Goal: Task Accomplishment & Management: Use online tool/utility

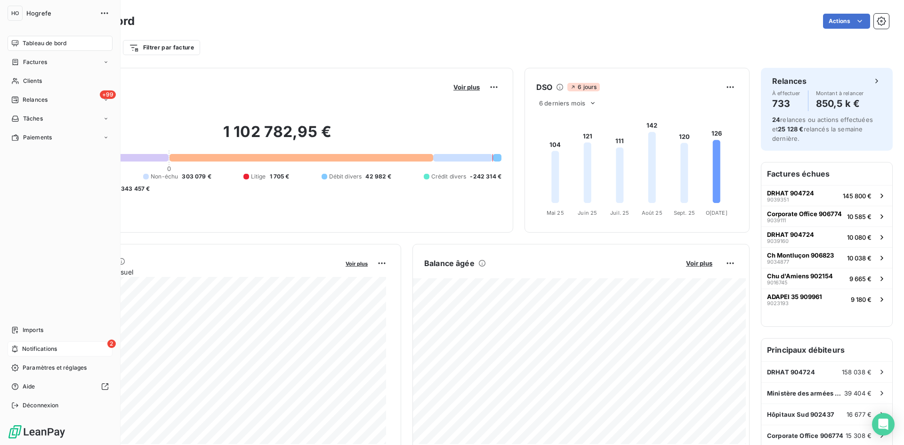
click at [55, 347] on span "Notifications" at bounding box center [39, 349] width 35 height 8
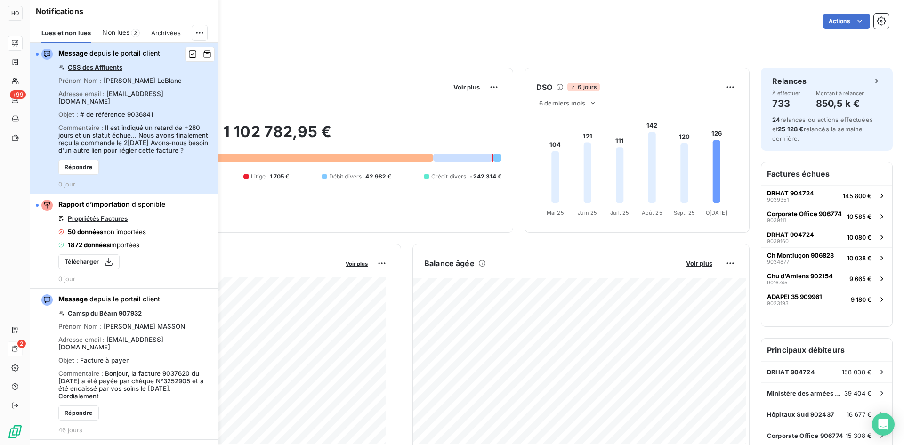
click at [146, 134] on span "Il est indiqué un retard de +280 jours et un statut échue... Nous avons finalem…" at bounding box center [133, 139] width 150 height 30
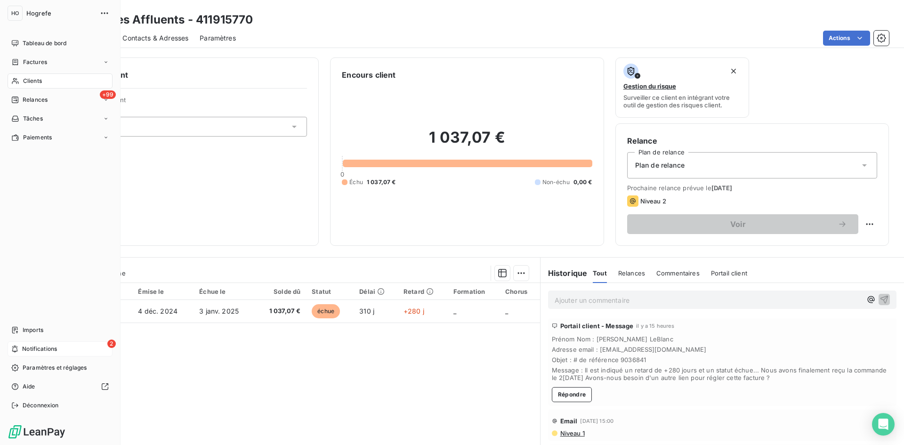
click at [13, 349] on icon at bounding box center [15, 349] width 6 height 7
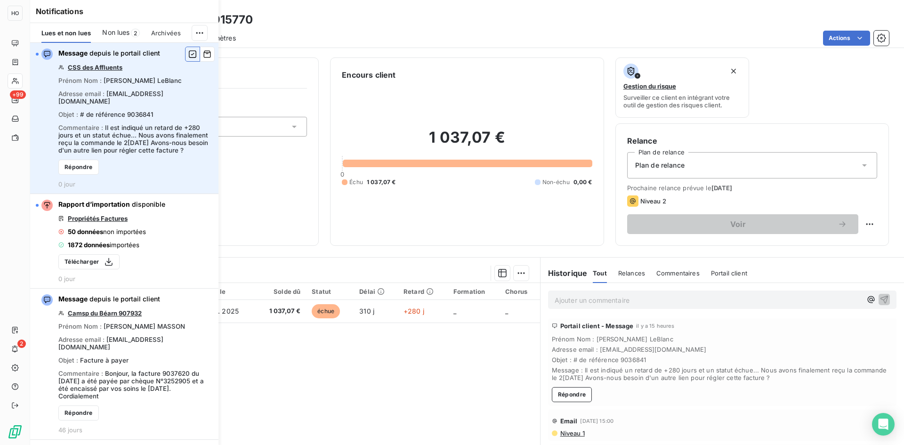
click at [188, 58] on icon "button" at bounding box center [192, 53] width 8 height 9
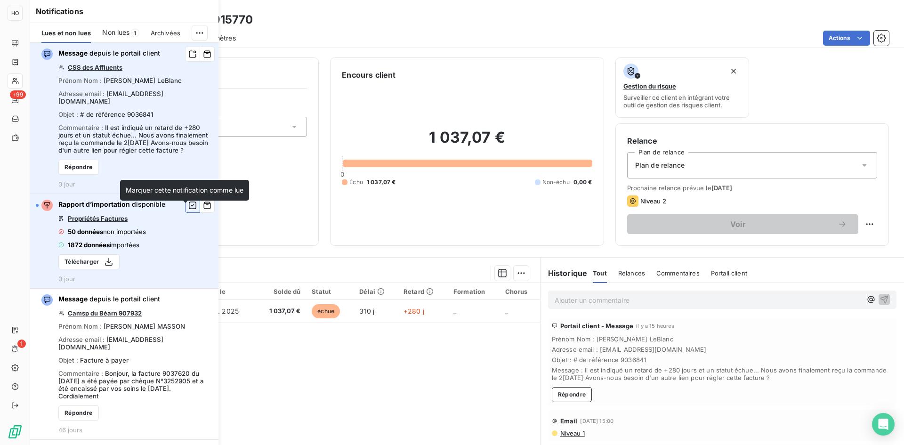
click at [188, 210] on icon "button" at bounding box center [192, 205] width 8 height 9
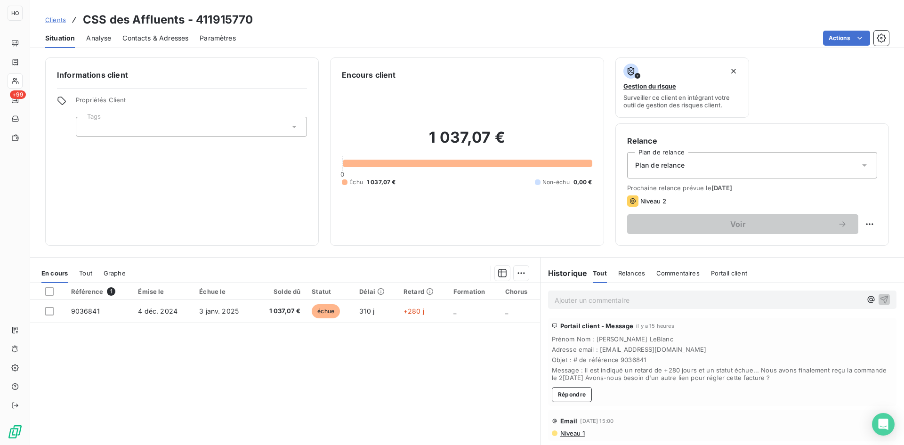
click at [299, 198] on div "Informations client Propriétés Client Tags" at bounding box center [182, 151] width 274 height 188
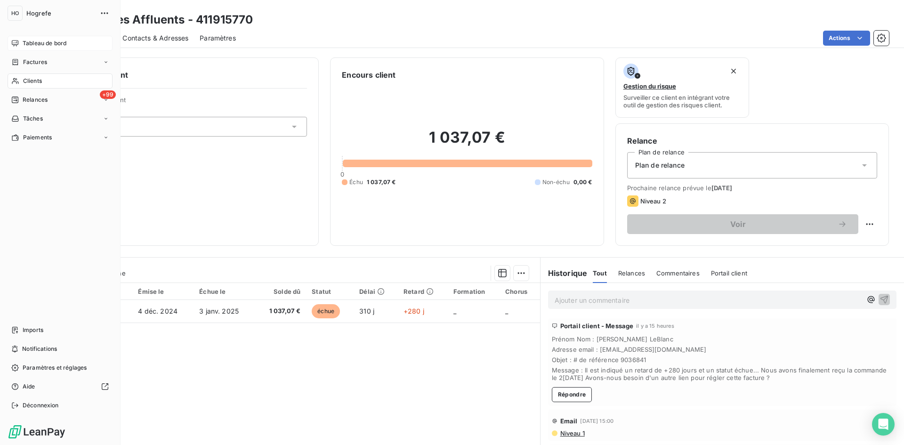
click at [19, 44] on div "Tableau de bord" at bounding box center [60, 43] width 105 height 15
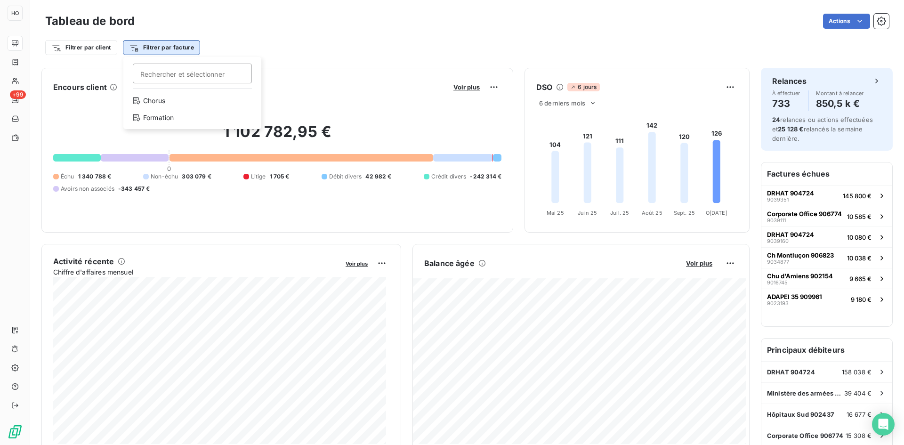
click at [182, 47] on html "HO +99 Tableau de bord Actions Filtrer par client Filtrer par facture Recherche…" at bounding box center [452, 222] width 904 height 445
click at [174, 101] on div "Chorus" at bounding box center [192, 100] width 130 height 15
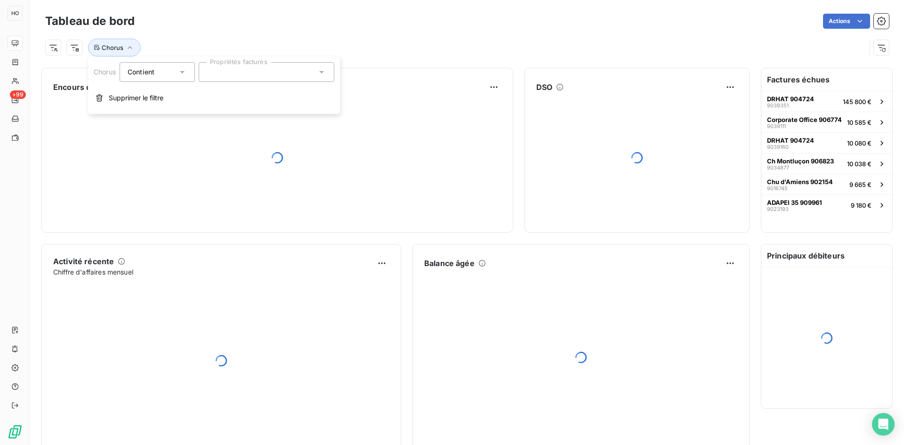
click at [418, 46] on div "Chorus" at bounding box center [455, 48] width 821 height 18
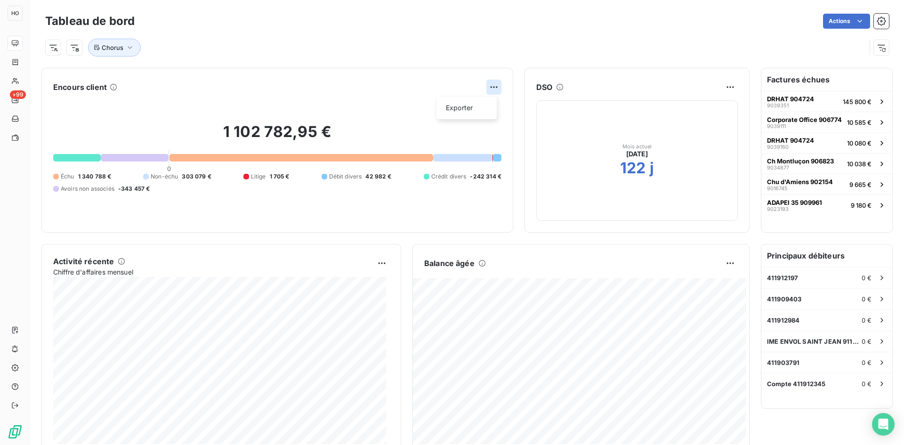
click at [489, 83] on html "HO +99 Tableau de bord Actions Chorus Encours client Exporter 1 102 782,95 € 0 …" at bounding box center [452, 222] width 904 height 445
click at [269, 84] on html "HO +99 Tableau de bord Actions Chorus Encours client 1 102 782,95 € 0 Échu 1 34…" at bounding box center [452, 222] width 904 height 445
click at [123, 47] on button "Chorus" at bounding box center [114, 48] width 53 height 18
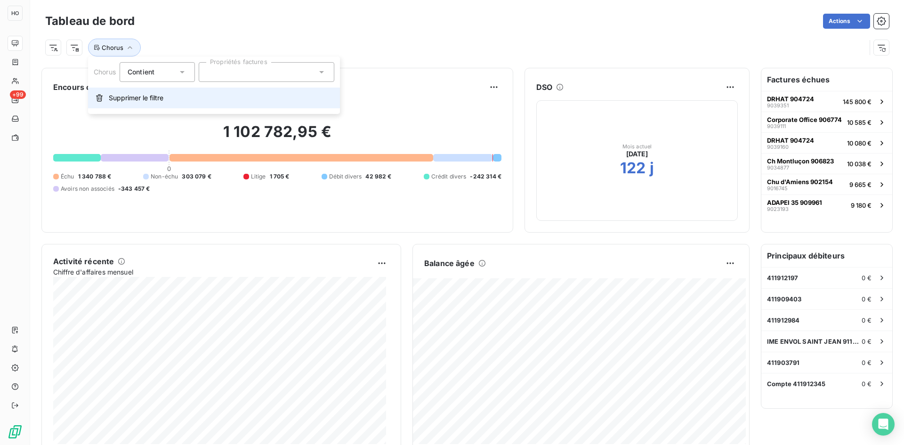
click at [156, 93] on span "Supprimer le filtre" at bounding box center [136, 97] width 55 height 9
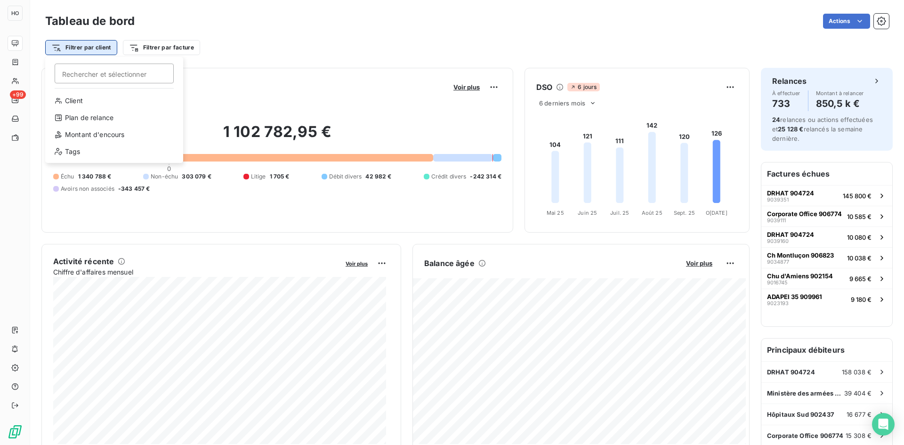
click at [83, 43] on html "HO +99 Tableau de bord Actions Filtrer par client Rechercher et sélectionner Cl…" at bounding box center [452, 222] width 904 height 445
click at [100, 100] on div "Client" at bounding box center [114, 100] width 130 height 15
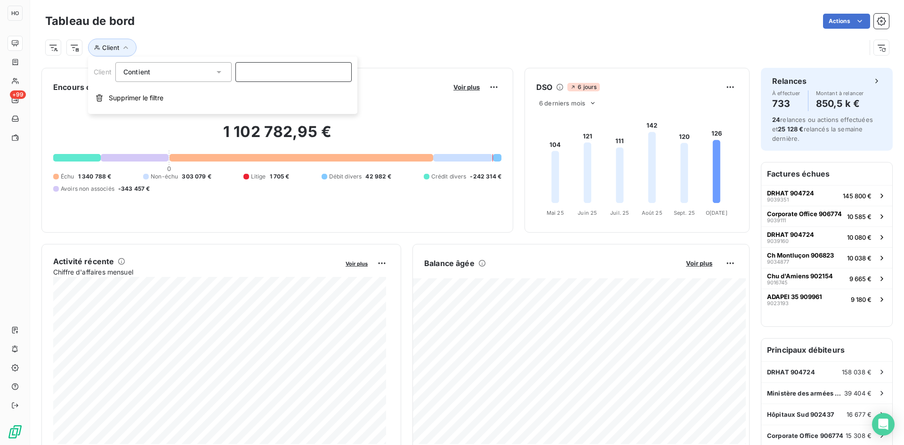
click at [272, 70] on input at bounding box center [294, 72] width 116 height 20
click at [122, 48] on icon "button" at bounding box center [125, 47] width 9 height 9
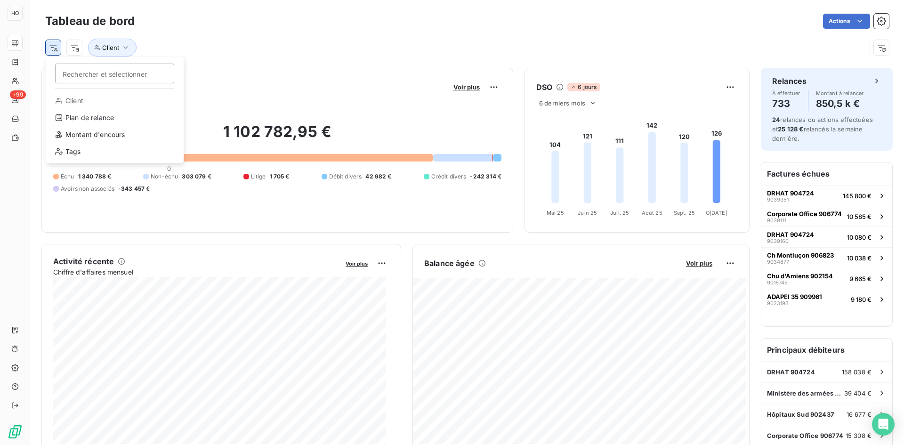
click at [55, 53] on html "HO +99 Tableau de bord Actions Rechercher et sélectionner Client Plan de relanc…" at bounding box center [452, 222] width 904 height 445
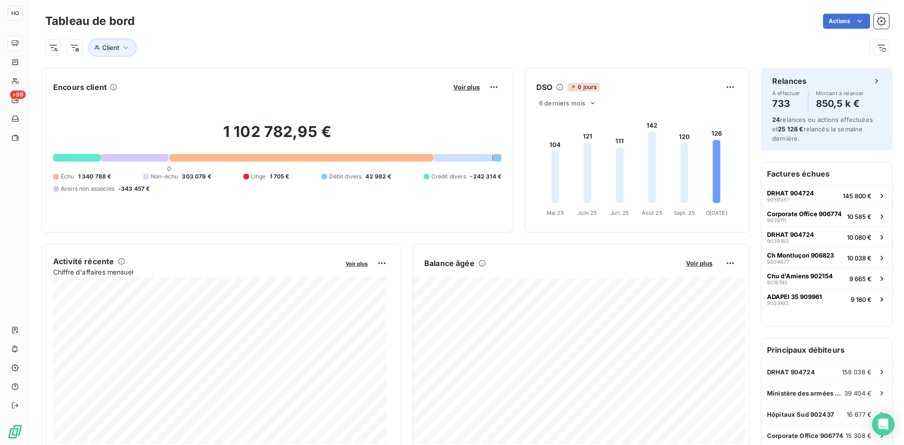
click at [132, 47] on html "HO +99 Tableau de bord Actions Client Encours client Voir plus 1 102 782,95 € 0…" at bounding box center [452, 222] width 904 height 445
click at [132, 47] on button "Client" at bounding box center [112, 48] width 49 height 18
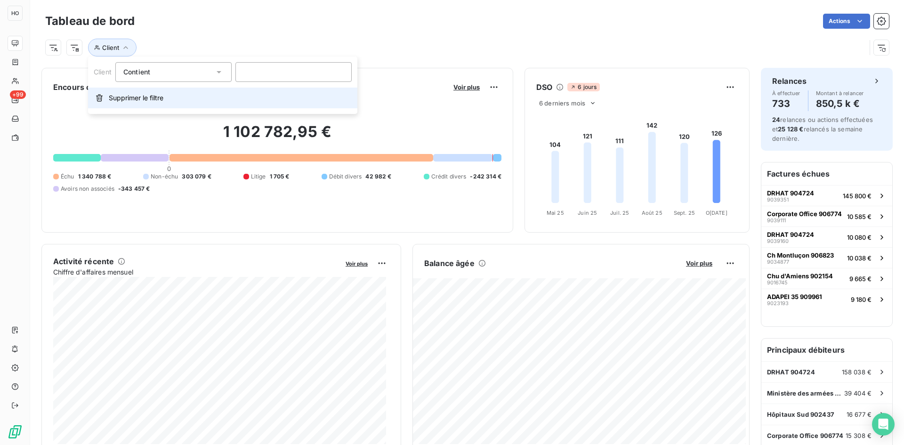
click at [153, 102] on span "Supprimer le filtre" at bounding box center [136, 97] width 55 height 9
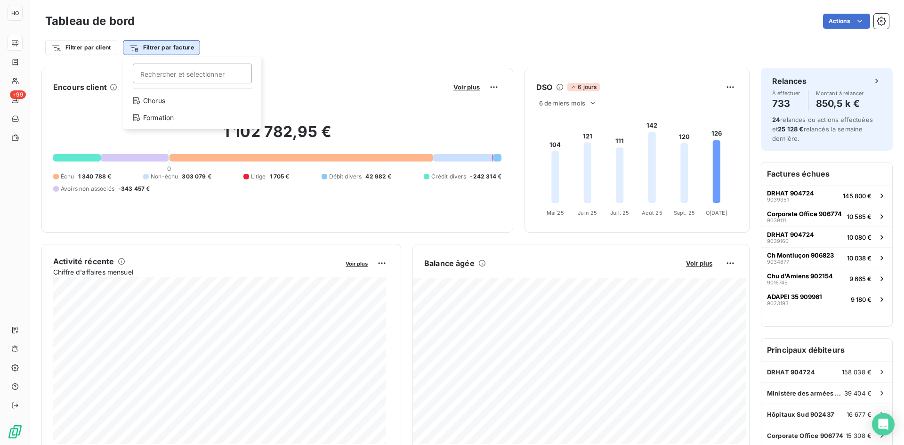
click at [169, 52] on html "HO +99 Tableau de bord Actions Filtrer par client Filtrer par facture Recherche…" at bounding box center [452, 222] width 904 height 445
click at [168, 102] on div "Chorus" at bounding box center [192, 100] width 130 height 15
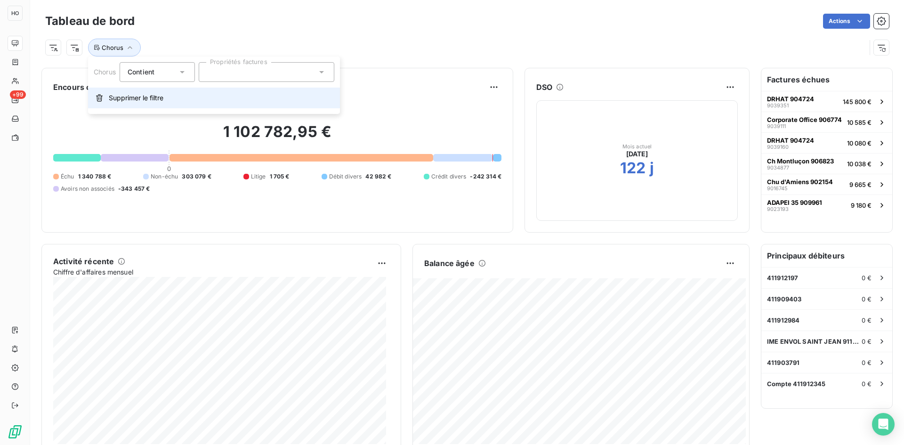
click at [146, 104] on button "Supprimer le filtre" at bounding box center [214, 98] width 252 height 21
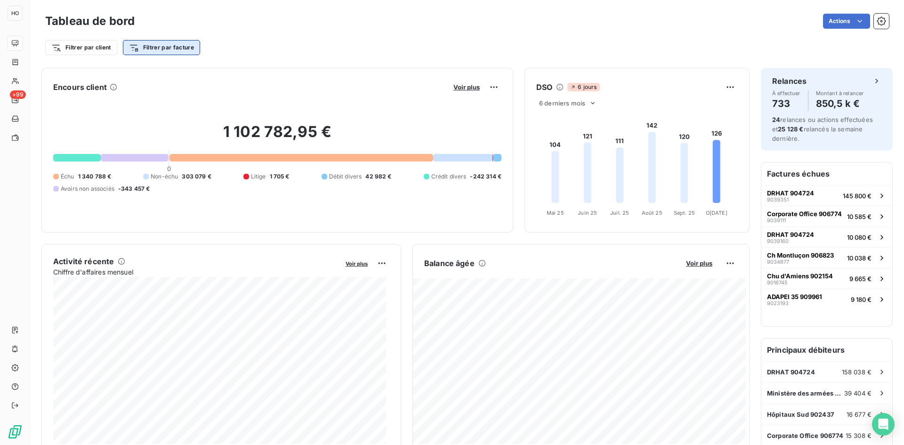
click at [169, 49] on html "HO +99 Tableau de bord Actions Filtrer par client Filtrer par facture Encours c…" at bounding box center [452, 222] width 904 height 445
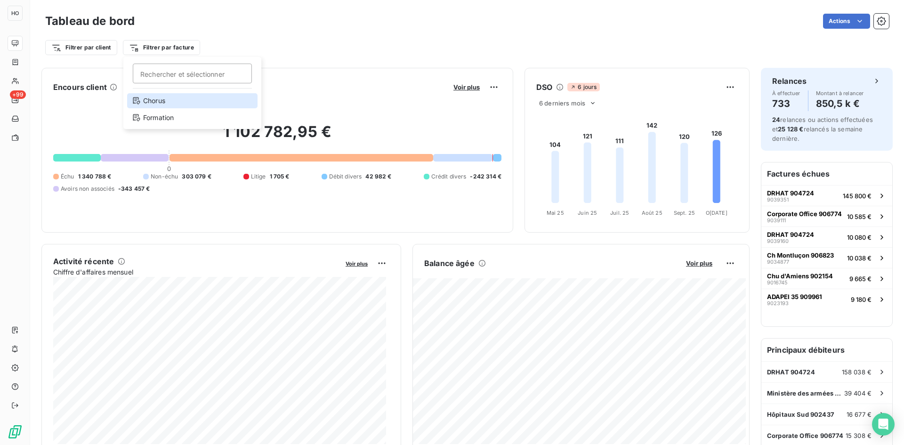
click at [167, 105] on div "Chorus" at bounding box center [192, 100] width 130 height 15
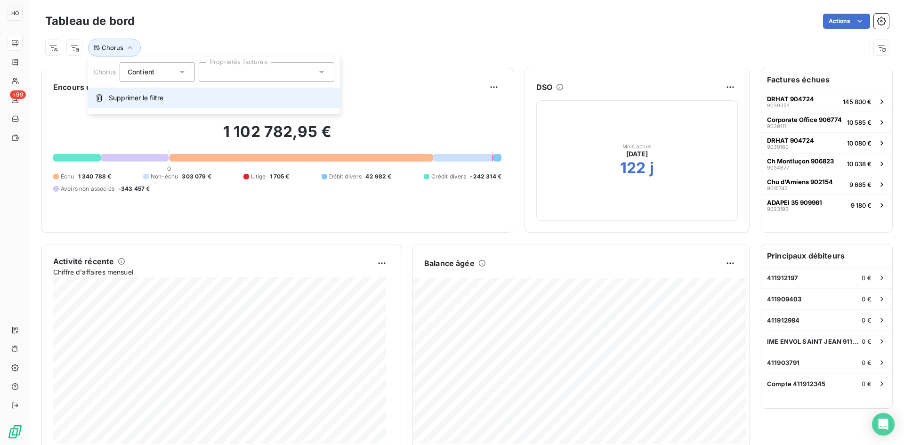
click at [139, 101] on span "Supprimer le filtre" at bounding box center [136, 97] width 55 height 9
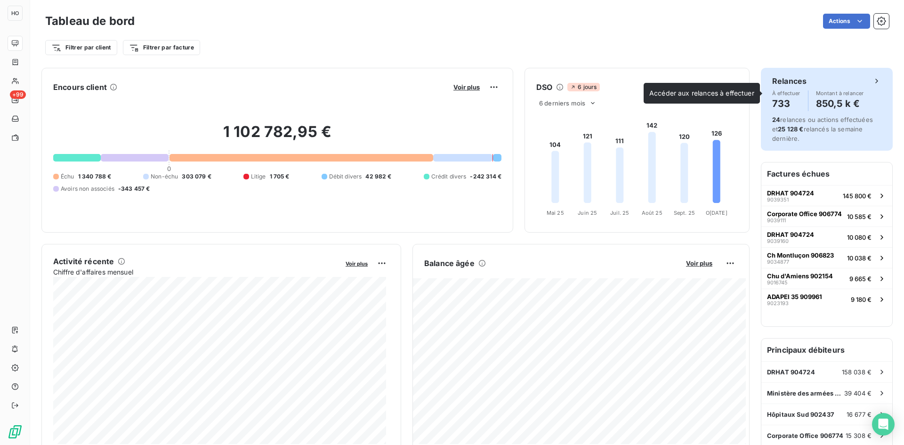
click at [809, 80] on div "Relances" at bounding box center [826, 80] width 109 height 11
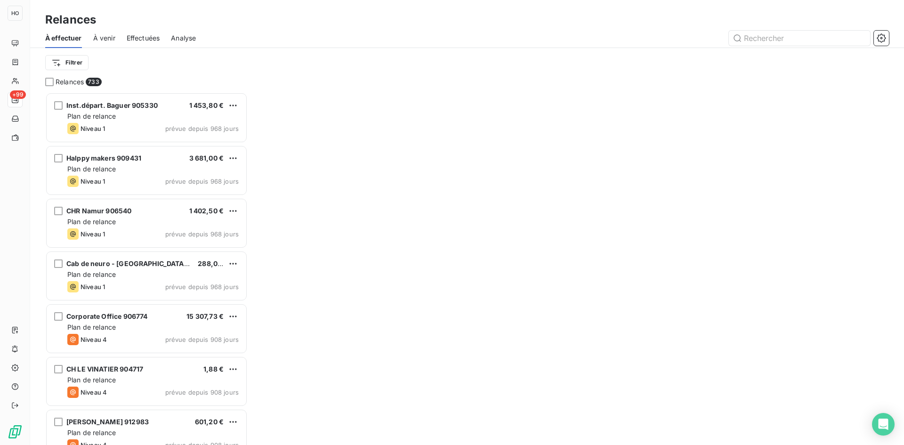
scroll to position [346, 195]
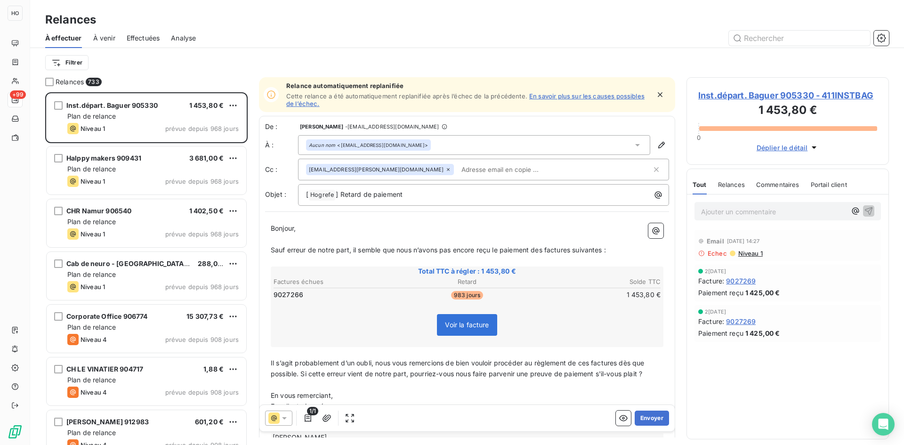
click at [146, 38] on span "Effectuées" at bounding box center [143, 37] width 33 height 9
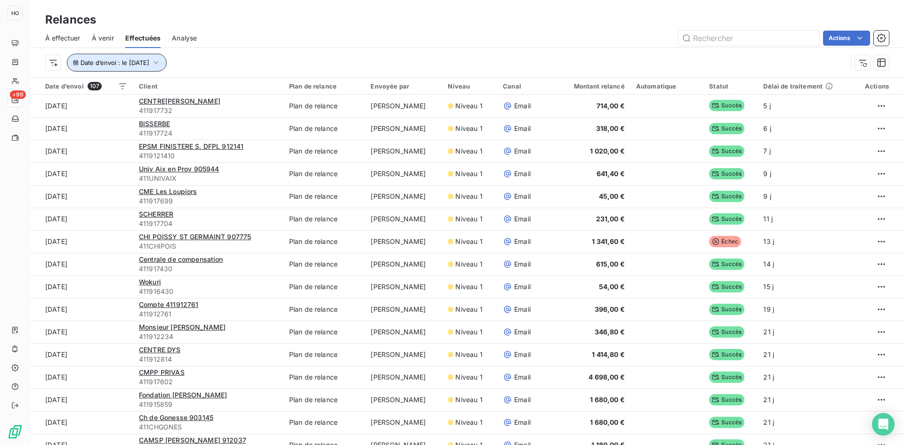
click at [167, 59] on button "Date d’envoi : le [DATE]" at bounding box center [117, 63] width 100 height 18
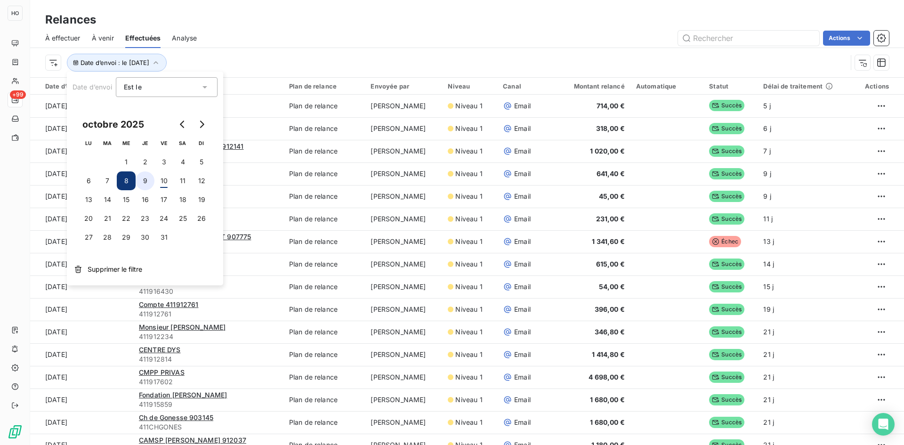
click at [143, 182] on button "9" at bounding box center [145, 180] width 19 height 19
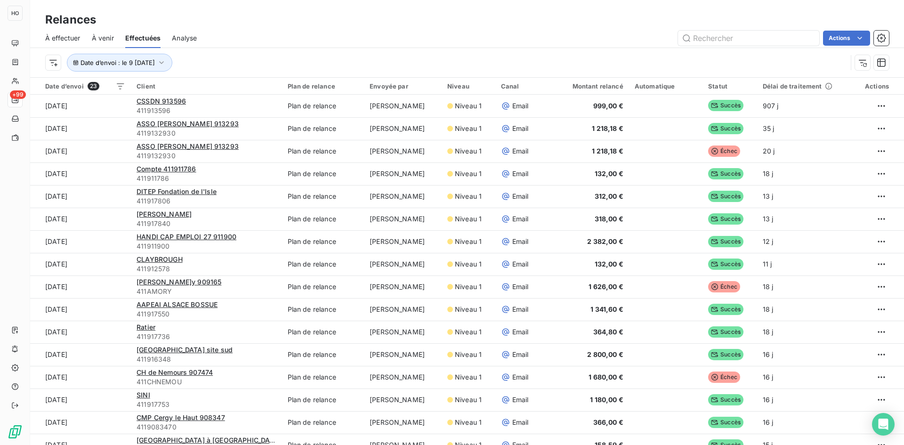
click at [261, 62] on div "Date d’envoi : le 9 [DATE]" at bounding box center [446, 63] width 802 height 18
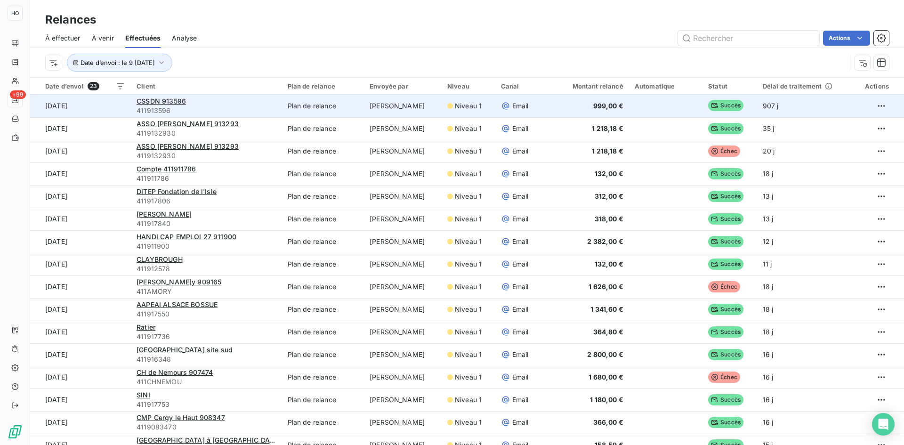
click at [412, 105] on td "[PERSON_NAME]" at bounding box center [403, 106] width 78 height 23
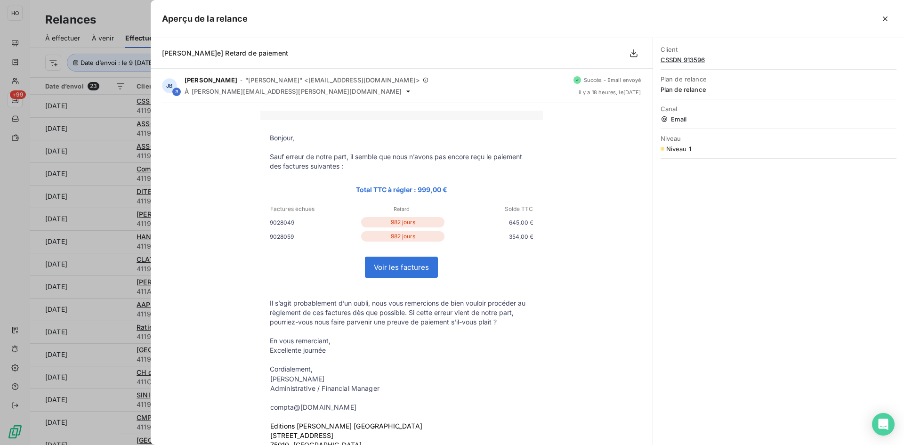
click at [87, 163] on div at bounding box center [452, 222] width 904 height 445
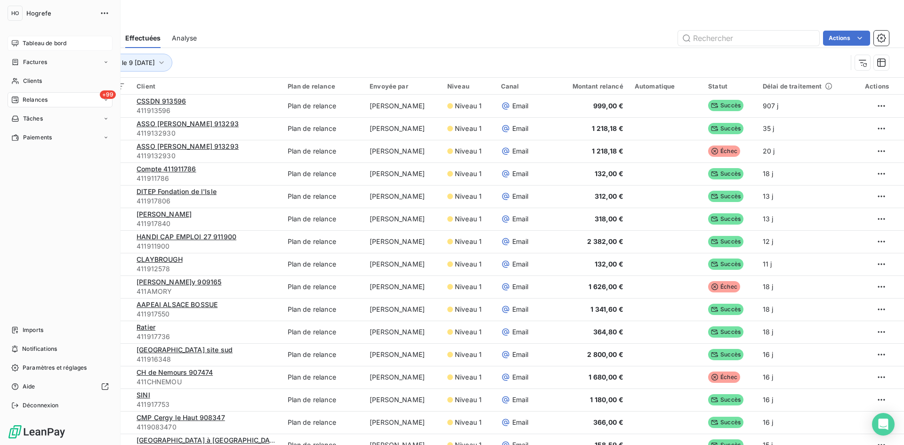
click at [18, 43] on icon at bounding box center [15, 43] width 7 height 6
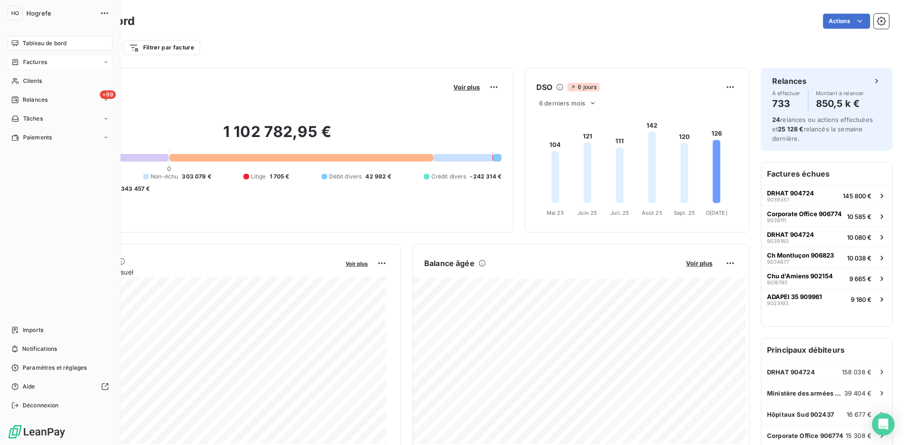
click at [25, 64] on span "Factures" at bounding box center [35, 62] width 24 height 8
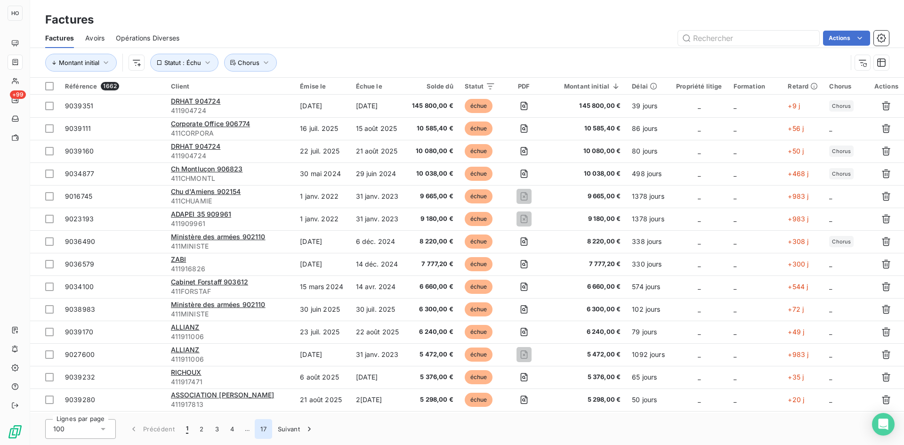
click at [267, 429] on button "17" at bounding box center [263, 429] width 17 height 20
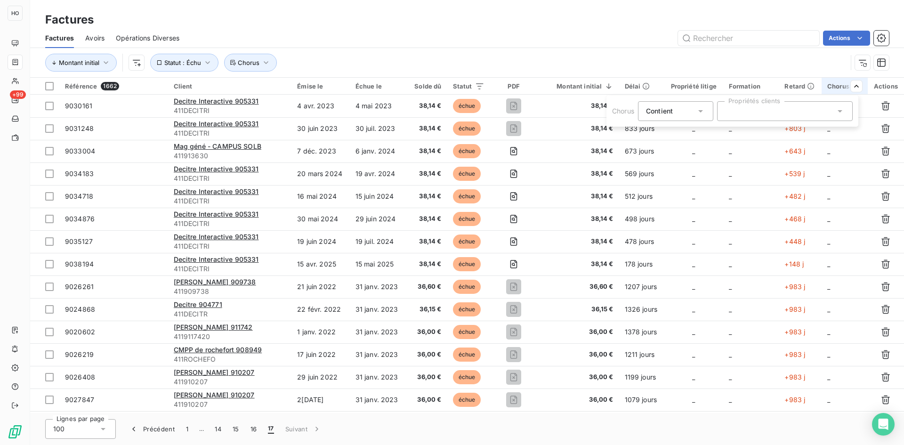
click at [845, 111] on icon at bounding box center [840, 110] width 9 height 9
click at [729, 135] on div at bounding box center [729, 134] width 8 height 8
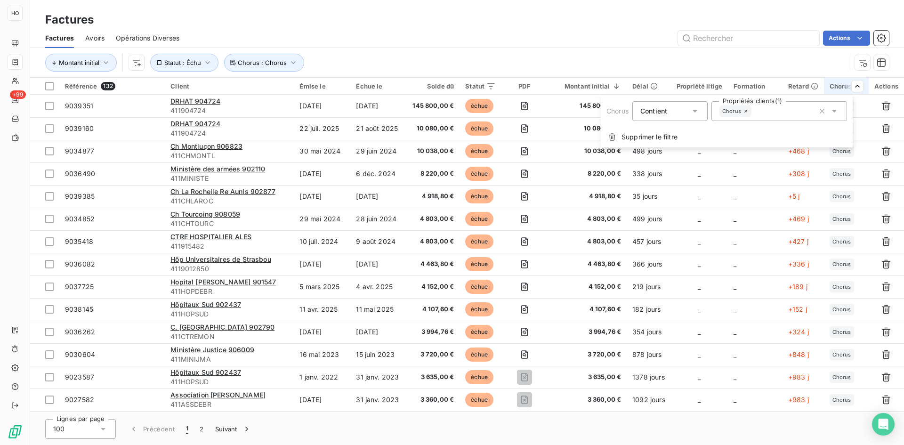
click at [460, 56] on html "HO +99 Factures Factures Avoirs Opérations Diverses Actions Montant initial Sta…" at bounding box center [452, 222] width 904 height 445
click at [205, 430] on button "2" at bounding box center [201, 429] width 15 height 20
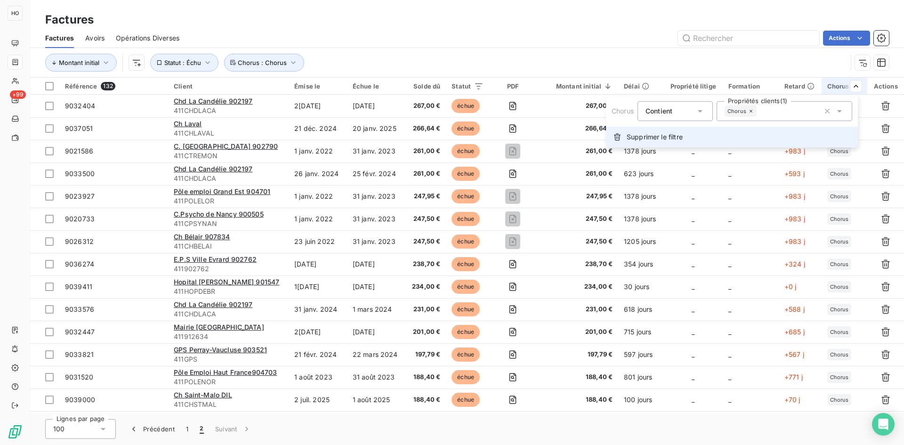
click at [674, 139] on span "Supprimer le filtre" at bounding box center [655, 136] width 56 height 9
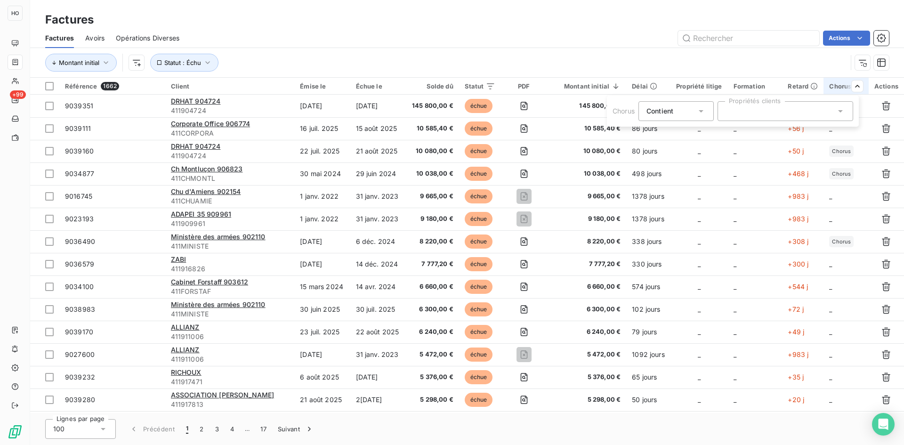
click at [851, 110] on div at bounding box center [786, 111] width 136 height 20
click at [839, 110] on icon at bounding box center [840, 110] width 9 height 9
click at [366, 55] on html "HO +99 Factures Factures Avoirs Opérations Diverses Actions Montant initial Sta…" at bounding box center [452, 222] width 904 height 445
click at [522, 112] on icon at bounding box center [521, 111] width 5 height 2
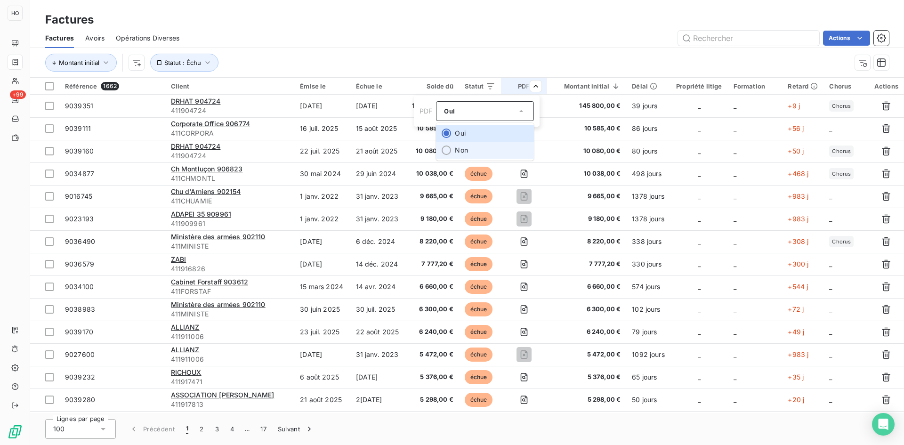
click at [463, 149] on li "Non" at bounding box center [485, 150] width 98 height 17
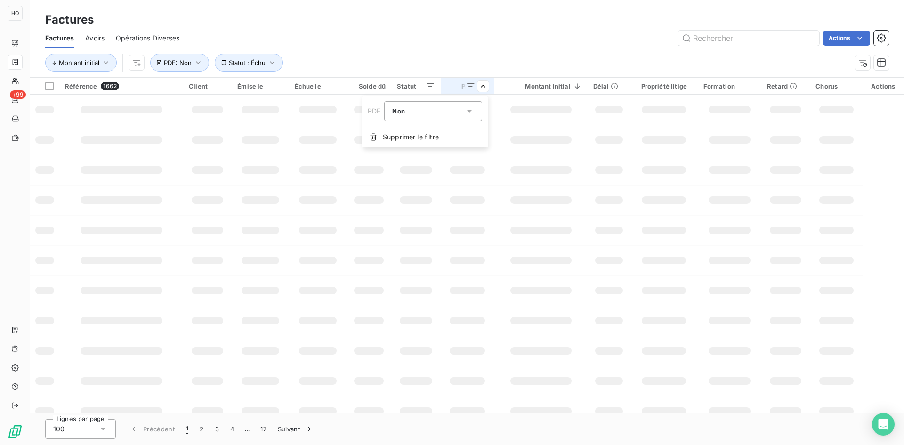
click at [505, 44] on html "HO +99 Factures Factures Avoirs Opérations Diverses Actions Montant initial Sta…" at bounding box center [452, 222] width 904 height 445
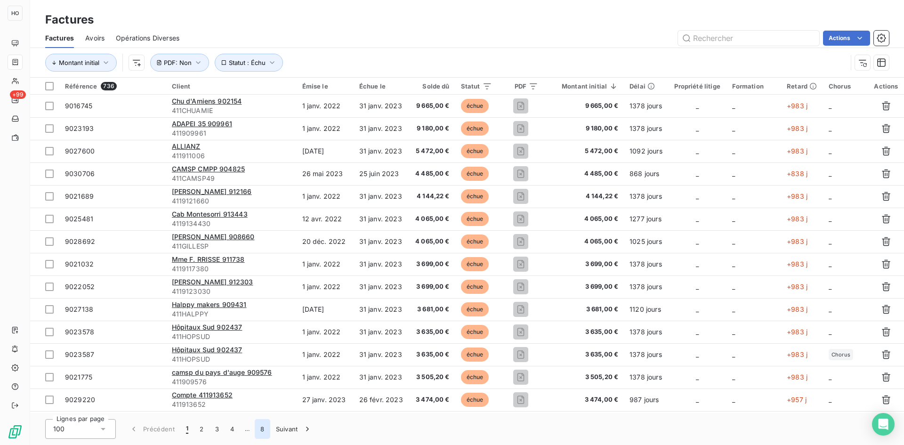
click at [263, 433] on button "8" at bounding box center [262, 429] width 15 height 20
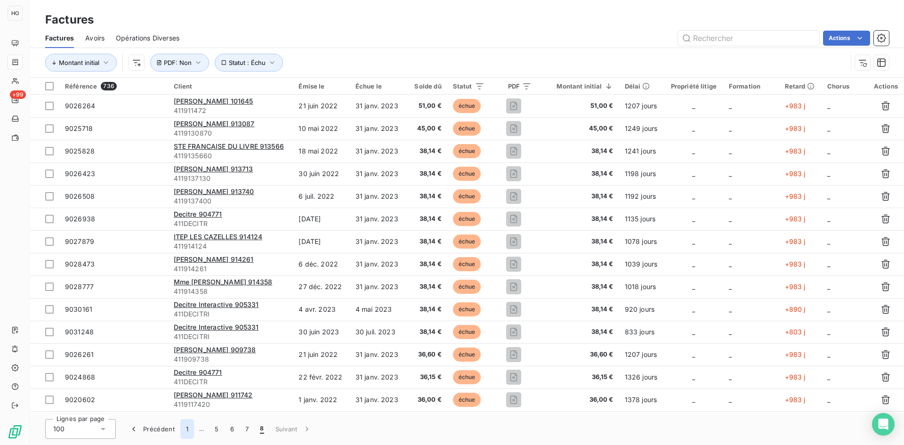
click at [187, 431] on button "1" at bounding box center [187, 429] width 14 height 20
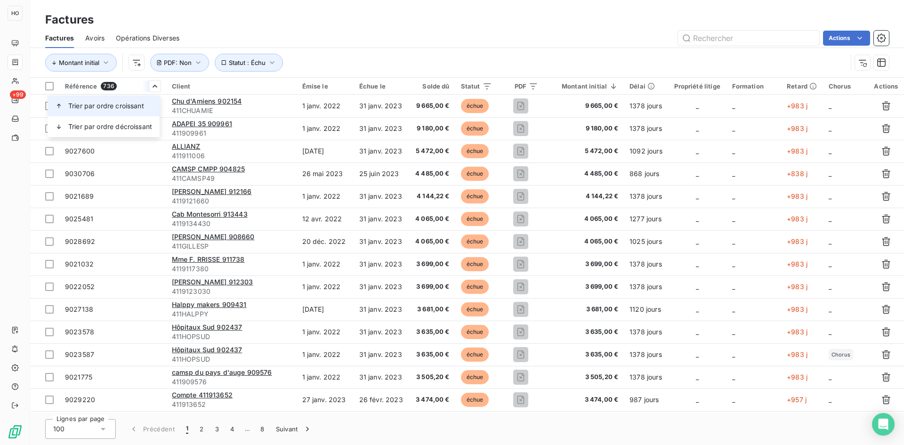
click at [130, 107] on span "Trier par ordre croissant" at bounding box center [106, 105] width 76 height 9
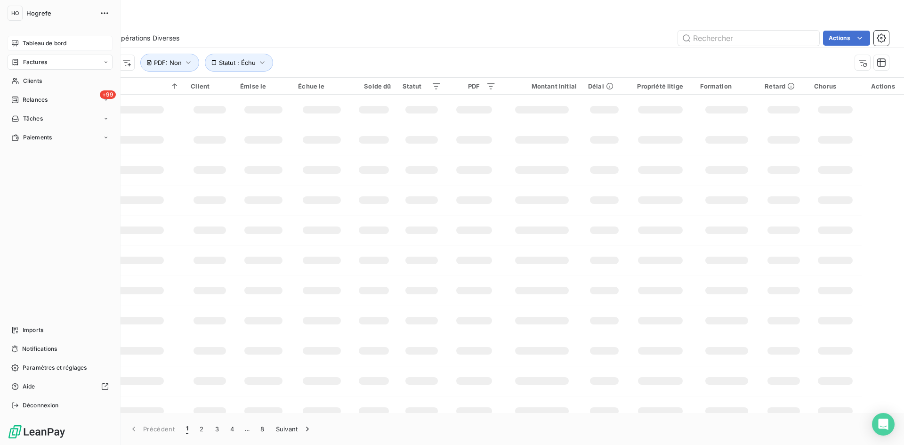
click at [43, 39] on div "Tableau de bord" at bounding box center [60, 43] width 105 height 15
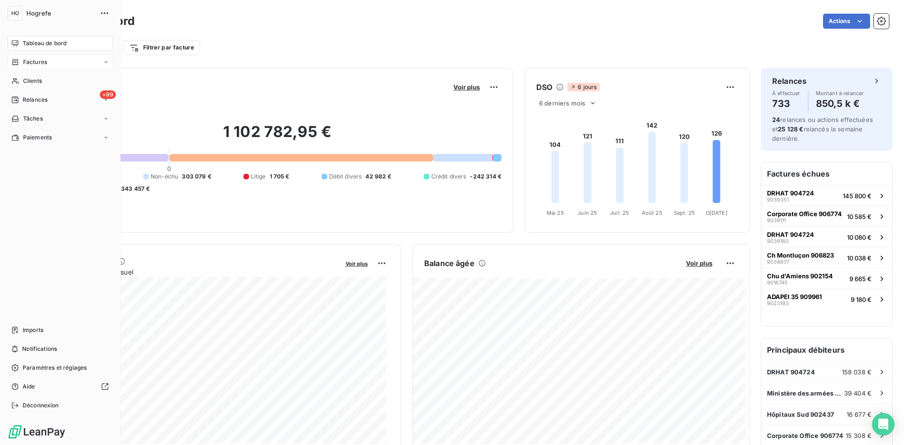
click at [43, 61] on span "Factures" at bounding box center [35, 62] width 24 height 8
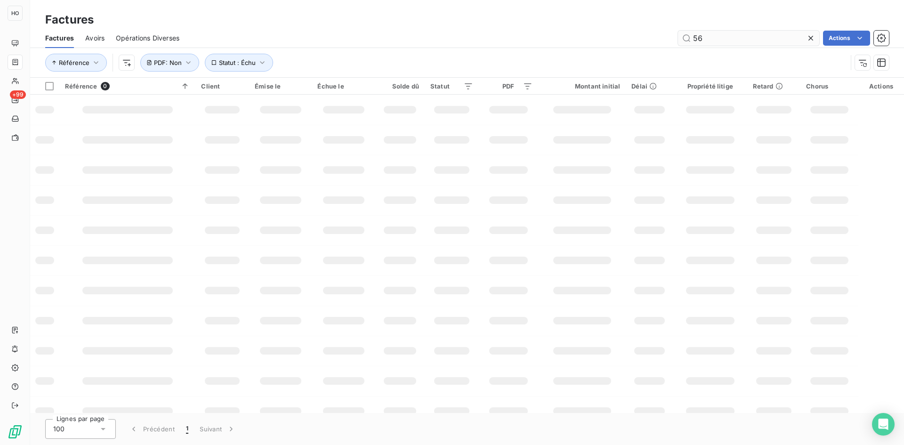
type input "5"
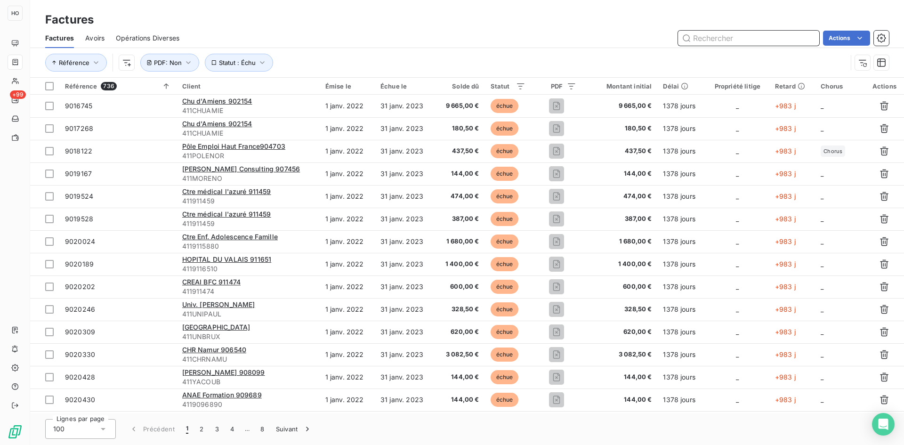
paste input "9038762"
click at [723, 37] on input "text" at bounding box center [748, 38] width 141 height 15
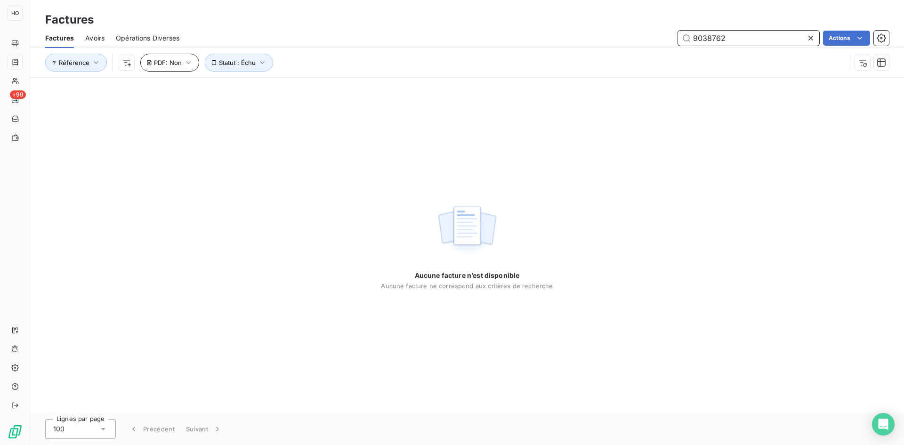
type input "9038762"
click at [187, 60] on icon "button" at bounding box center [188, 62] width 9 height 9
click at [180, 120] on button "Supprimer le filtre" at bounding box center [202, 113] width 126 height 21
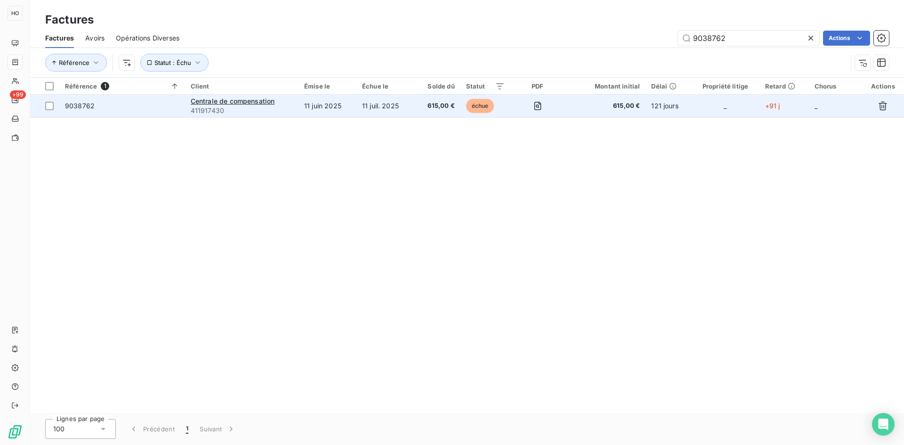
click at [346, 100] on td "11 juin 2025" at bounding box center [328, 106] width 58 height 23
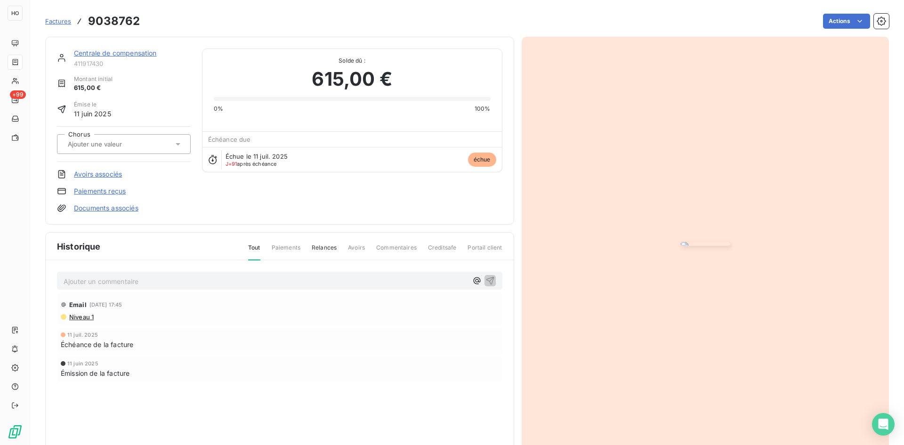
click at [116, 54] on link "Centrale de compensation" at bounding box center [115, 53] width 83 height 8
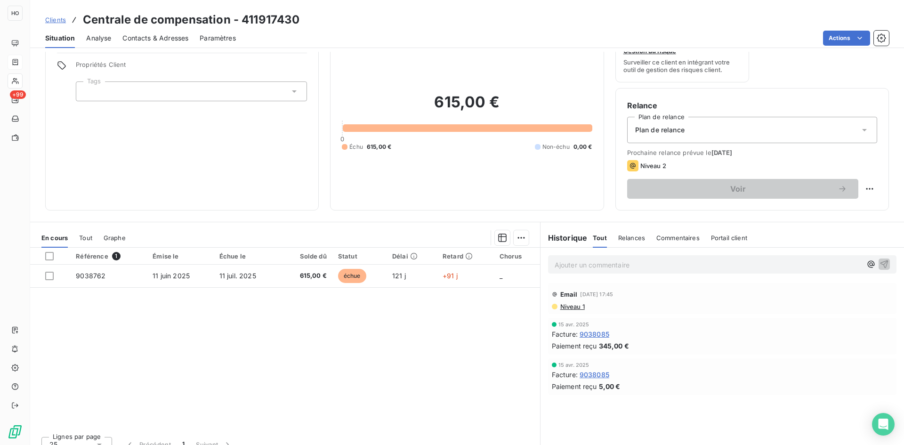
scroll to position [36, 0]
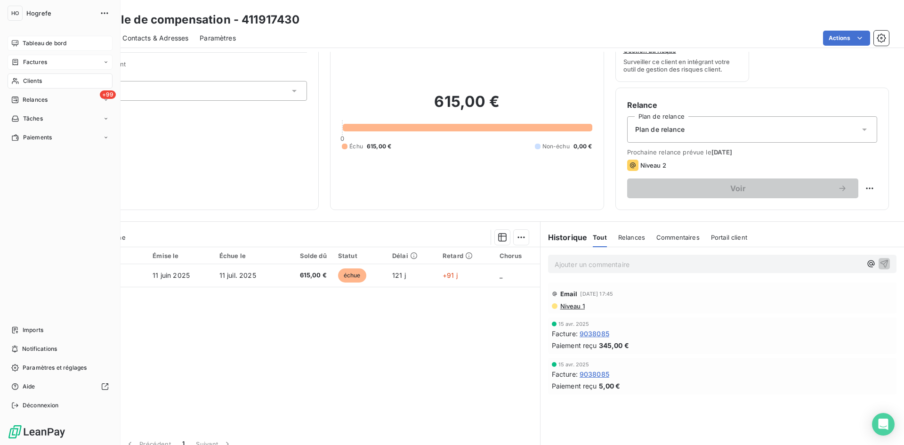
click at [44, 44] on span "Tableau de bord" at bounding box center [45, 43] width 44 height 8
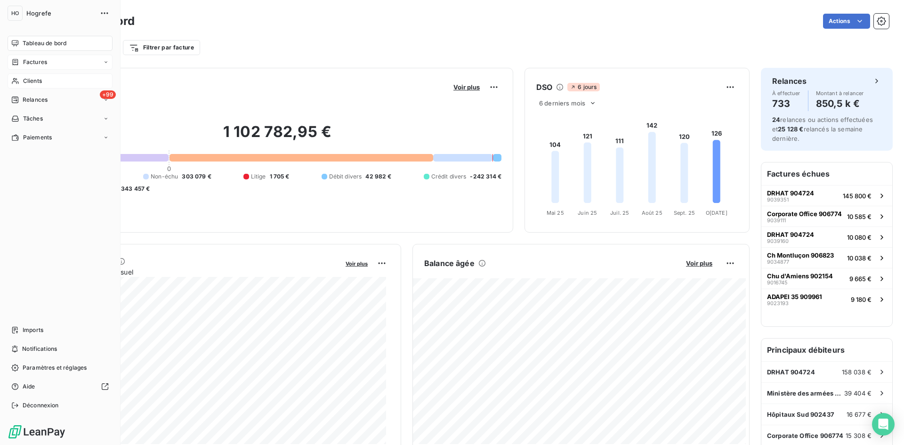
click at [39, 76] on div "Clients" at bounding box center [60, 80] width 105 height 15
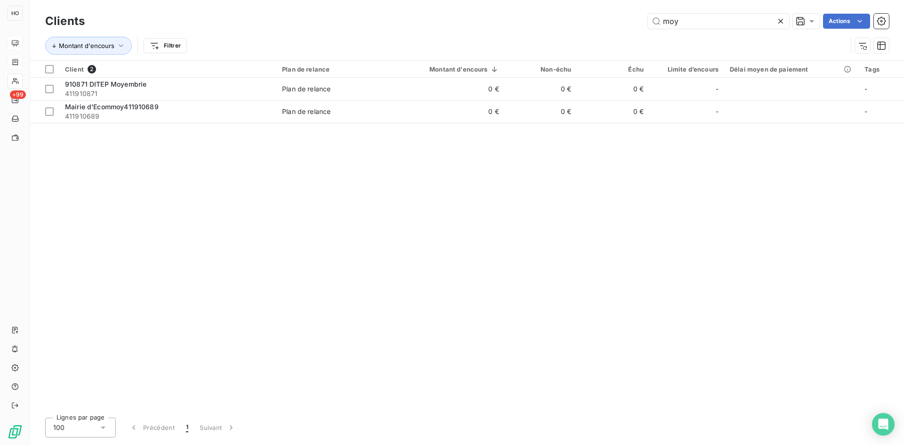
type input "moy"
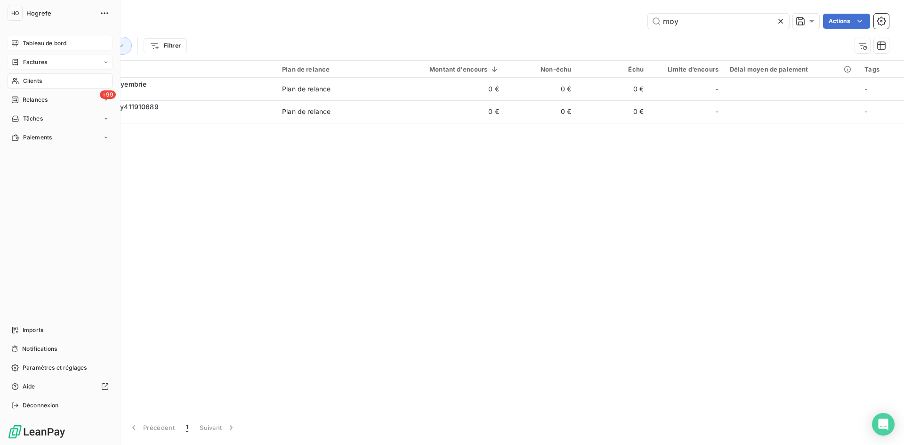
click at [47, 57] on div "Factures" at bounding box center [60, 62] width 105 height 15
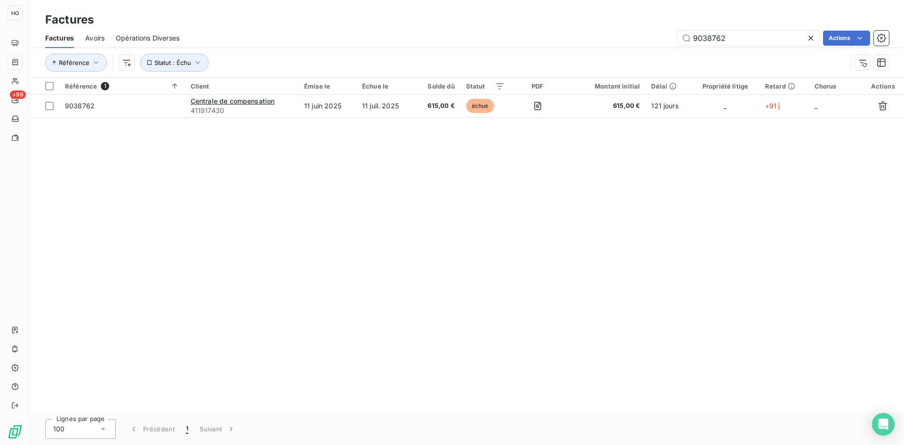
drag, startPoint x: 738, startPoint y: 34, endPoint x: 637, endPoint y: 34, distance: 101.3
click at [637, 34] on div "9038762 Actions" at bounding box center [540, 38] width 699 height 15
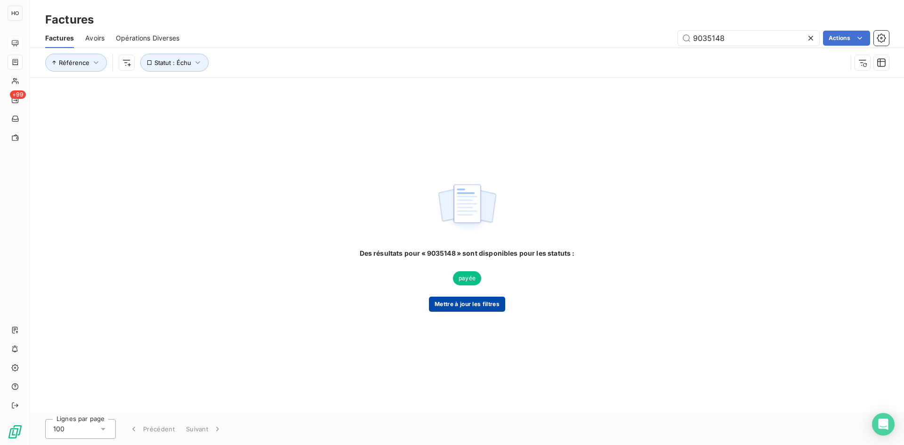
type input "9035148"
click at [469, 308] on button "Mettre à jour les filtres" at bounding box center [467, 304] width 76 height 15
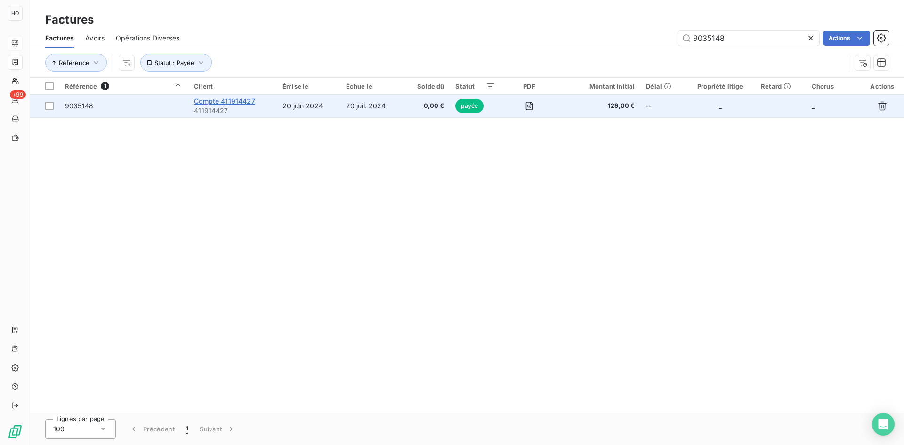
click at [227, 102] on span "Compte 411914427" at bounding box center [224, 101] width 61 height 8
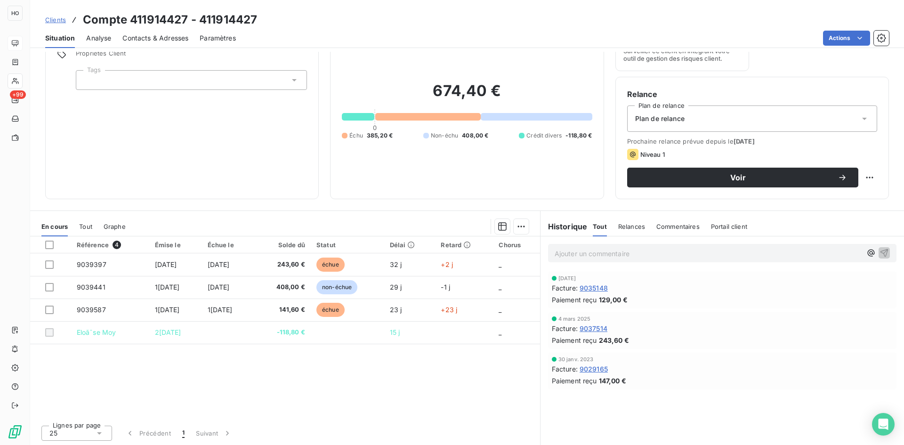
scroll to position [47, 0]
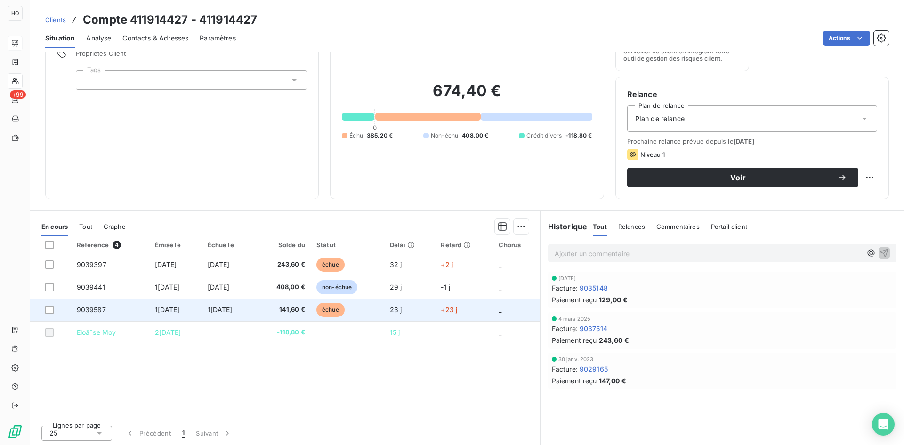
click at [305, 312] on span "141,60 €" at bounding box center [282, 309] width 45 height 9
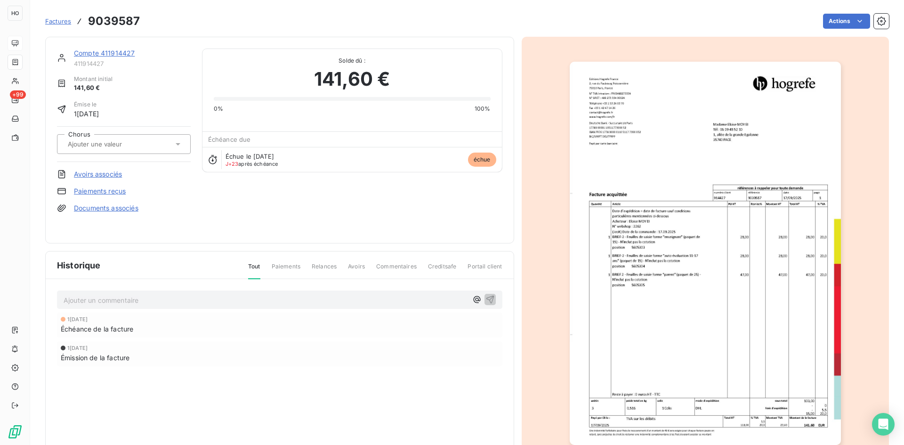
click at [707, 46] on div at bounding box center [706, 253] width 368 height 433
click at [100, 49] on link "Compte 411914427" at bounding box center [104, 53] width 61 height 8
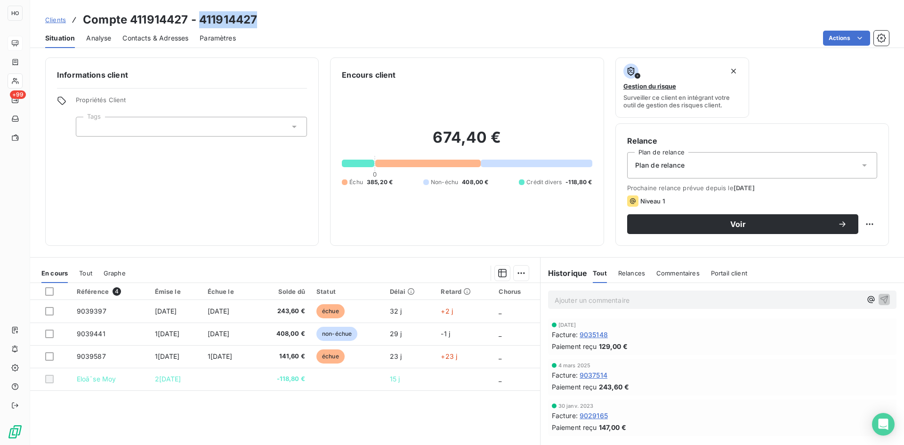
drag, startPoint x: 255, startPoint y: 23, endPoint x: 201, endPoint y: 25, distance: 54.7
click at [201, 25] on h3 "Compte 411914427 - 411914427" at bounding box center [170, 19] width 174 height 17
copy h3 "411914427"
click at [59, 19] on span "Clients" at bounding box center [55, 20] width 21 height 8
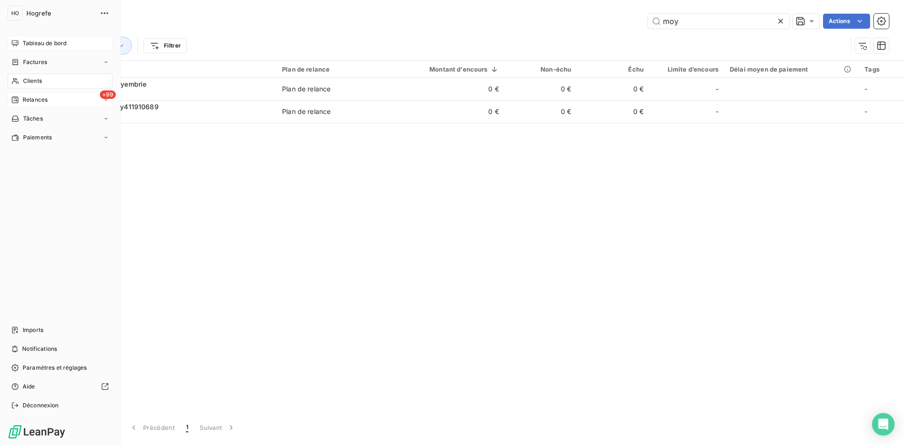
click at [42, 98] on span "Relances" at bounding box center [35, 100] width 25 height 8
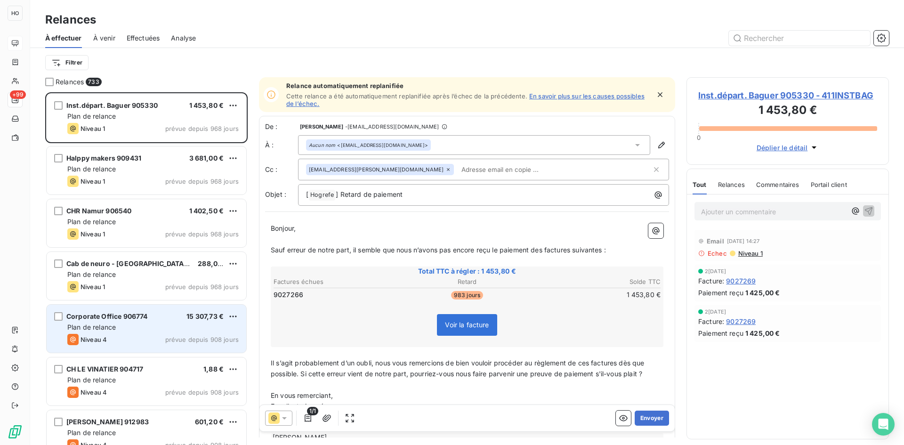
click at [175, 323] on div "Plan de relance" at bounding box center [152, 327] width 171 height 9
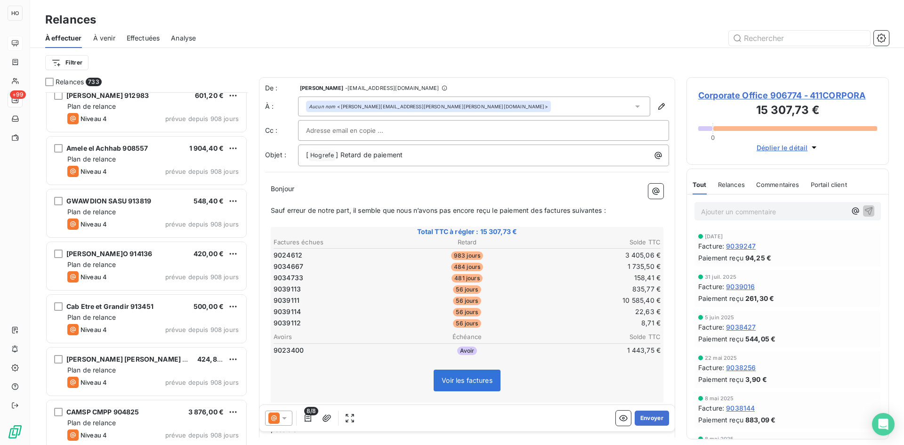
scroll to position [327, 0]
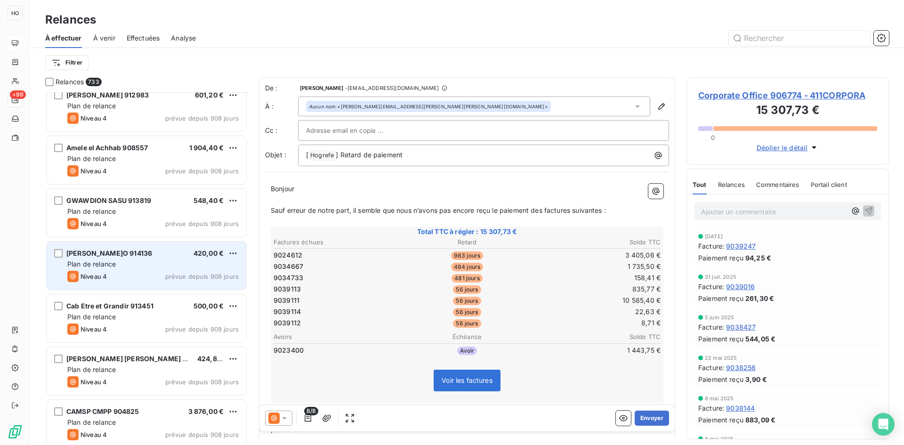
click at [144, 263] on div "Plan de relance" at bounding box center [152, 264] width 171 height 9
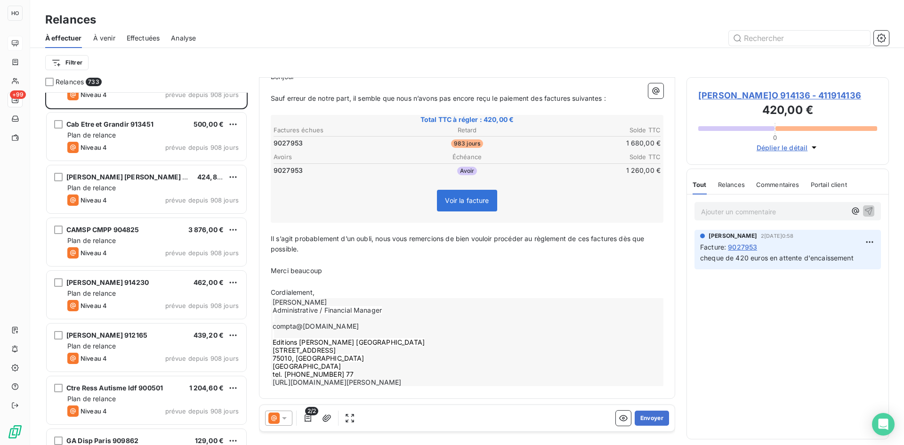
scroll to position [510, 0]
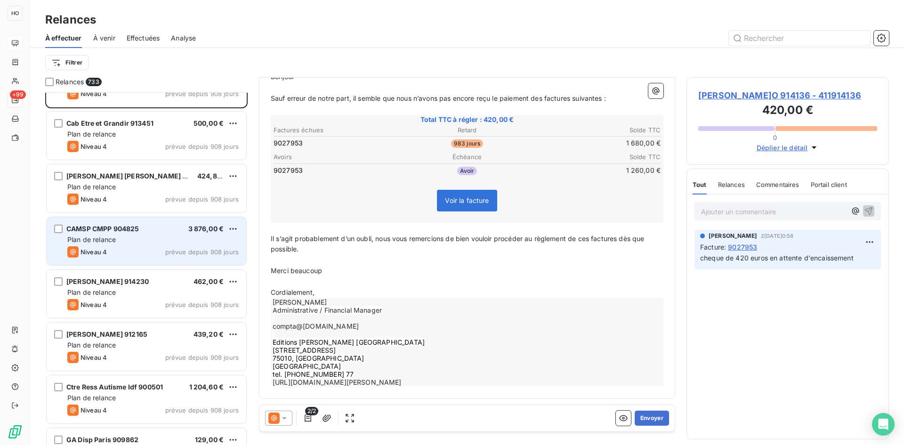
click at [146, 248] on div "Niveau 4 prévue depuis 908 jours" at bounding box center [152, 251] width 171 height 11
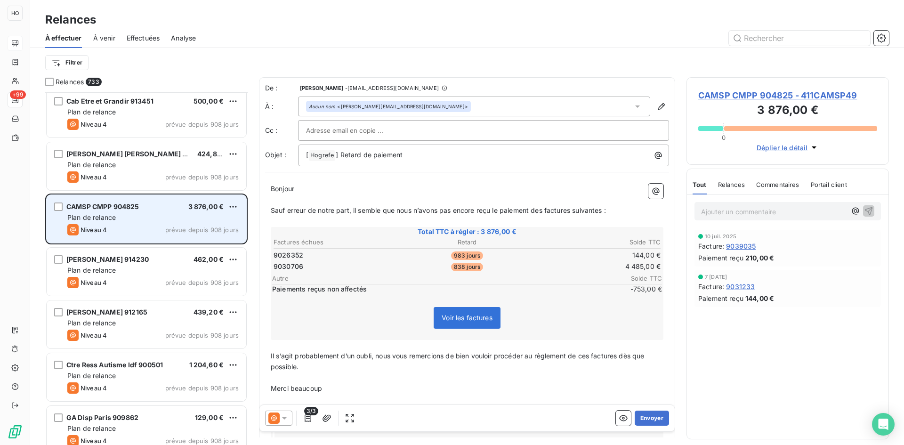
scroll to position [533, 0]
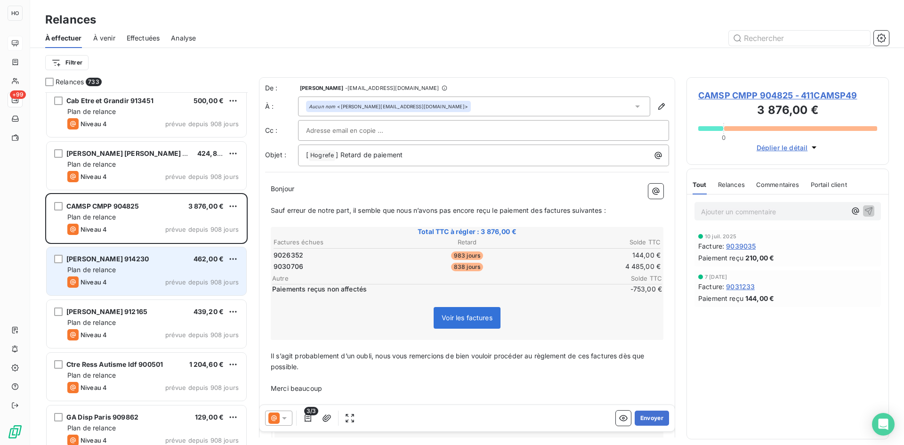
click at [142, 267] on div "Plan de relance" at bounding box center [152, 269] width 171 height 9
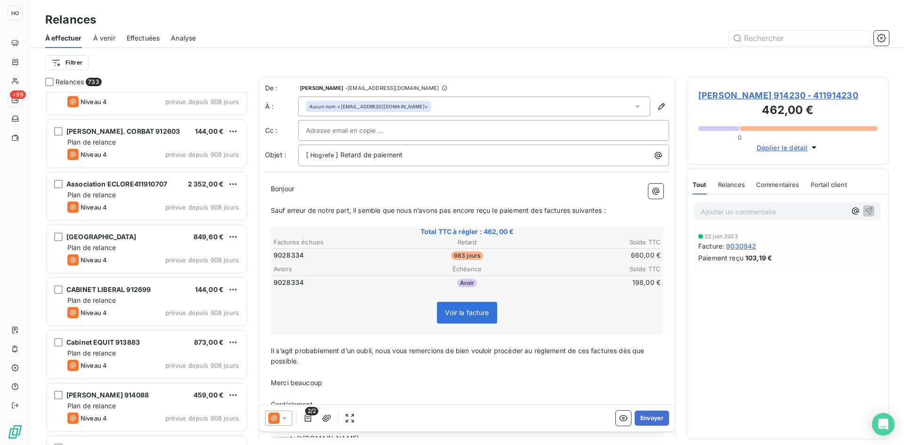
scroll to position [2612, 0]
click at [261, 184] on div "De :[PERSON_NAME] - [EMAIL_ADDRESS][DOMAIN_NAME] À : Aucun nom <[EMAIL_ADDRESS]…" at bounding box center [467, 294] width 416 height 434
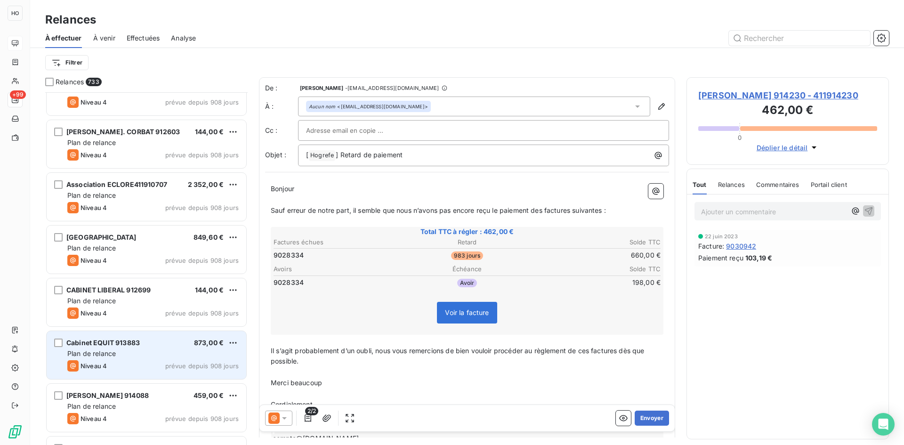
scroll to position [2621, 0]
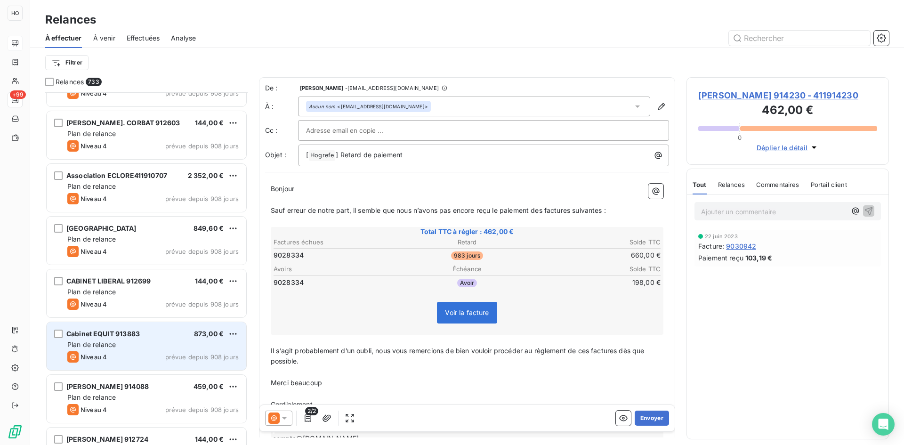
click at [151, 347] on div "Plan de relance" at bounding box center [152, 344] width 171 height 9
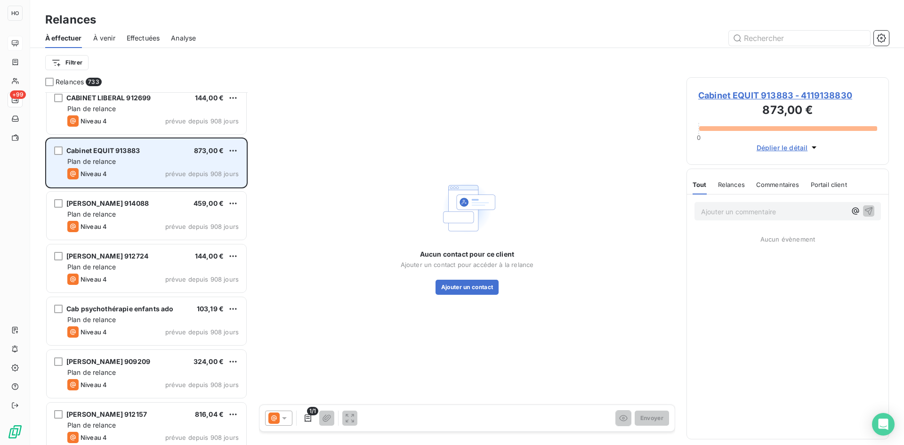
scroll to position [2804, 0]
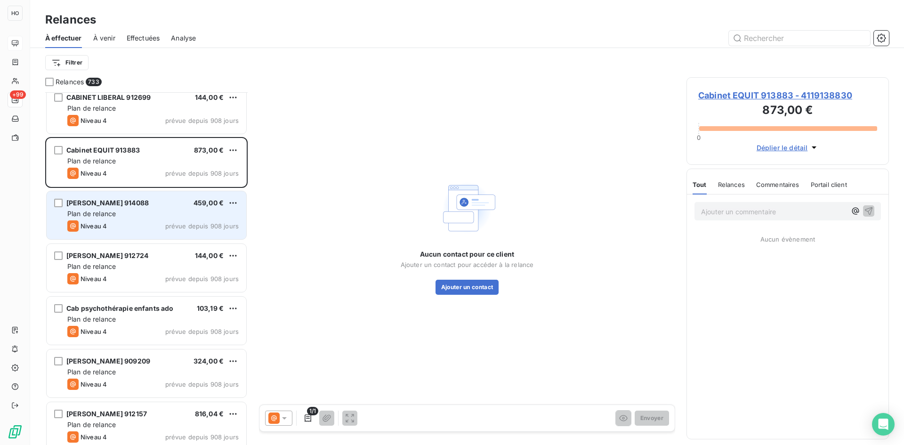
click at [141, 203] on span "[PERSON_NAME] 914088" at bounding box center [107, 203] width 82 height 8
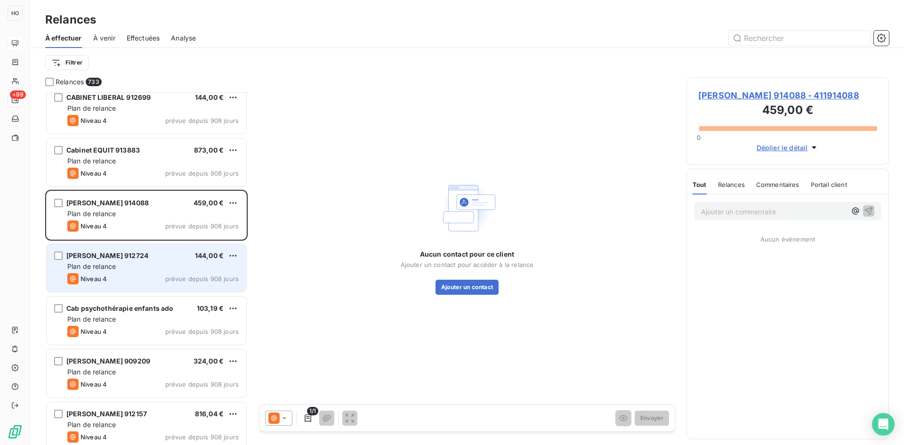
click at [145, 272] on div "[PERSON_NAME] 912724 144,00 € Plan de relance Niveau 4 prévue depuis 908 jours" at bounding box center [147, 268] width 200 height 48
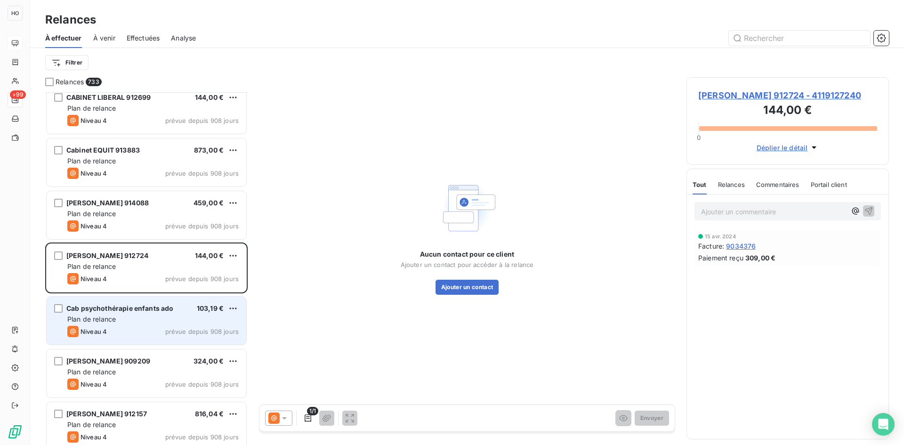
click at [138, 333] on div "Niveau 4 prévue depuis 908 jours" at bounding box center [152, 331] width 171 height 11
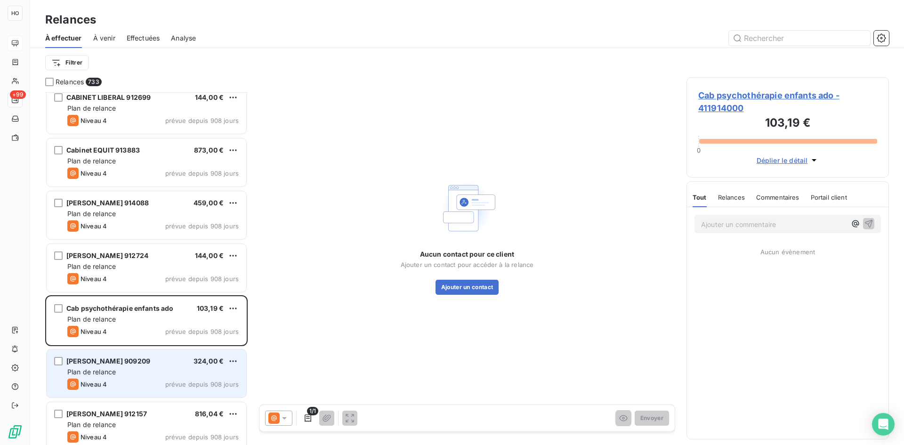
click at [157, 357] on div "[PERSON_NAME] 909209 324,00 €" at bounding box center [152, 361] width 171 height 8
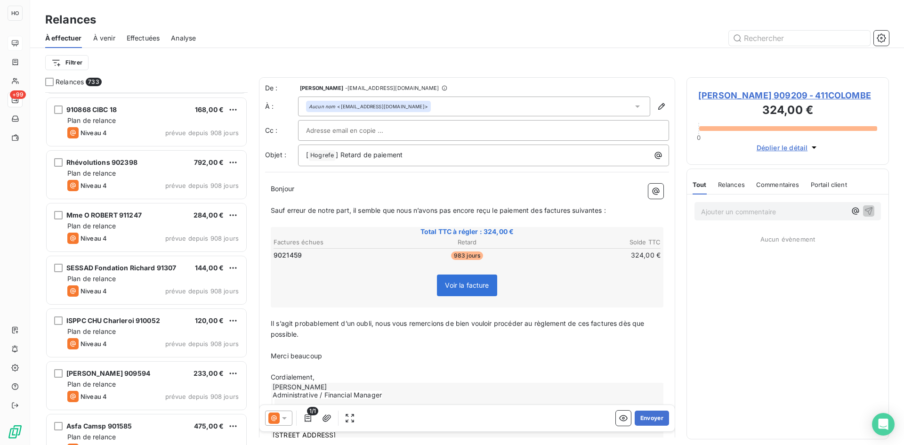
scroll to position [3161, 0]
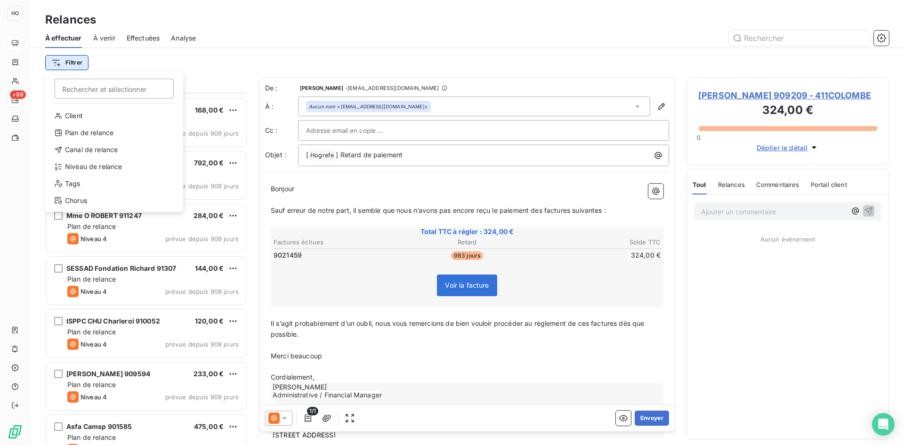
click at [77, 65] on html "HO +99 Relances À effectuer À venir Effectuées Analyse Filtrer Rechercher et sé…" at bounding box center [452, 222] width 904 height 445
click at [109, 135] on div "Plan de relance" at bounding box center [114, 132] width 130 height 15
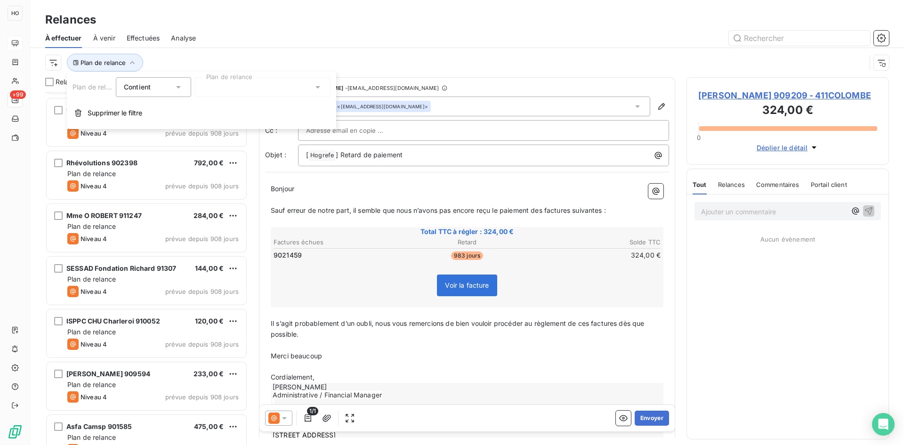
click at [177, 85] on icon at bounding box center [178, 86] width 9 height 9
click at [171, 110] on li "Contient" at bounding box center [154, 109] width 77 height 17
click at [238, 84] on div at bounding box center [263, 87] width 136 height 20
drag, startPoint x: 152, startPoint y: 74, endPoint x: 126, endPoint y: 67, distance: 26.9
click at [126, 67] on body "HO +99 Relances À effectuer À venir Effectuées Analyse Plan de relance Relances…" at bounding box center [452, 222] width 904 height 445
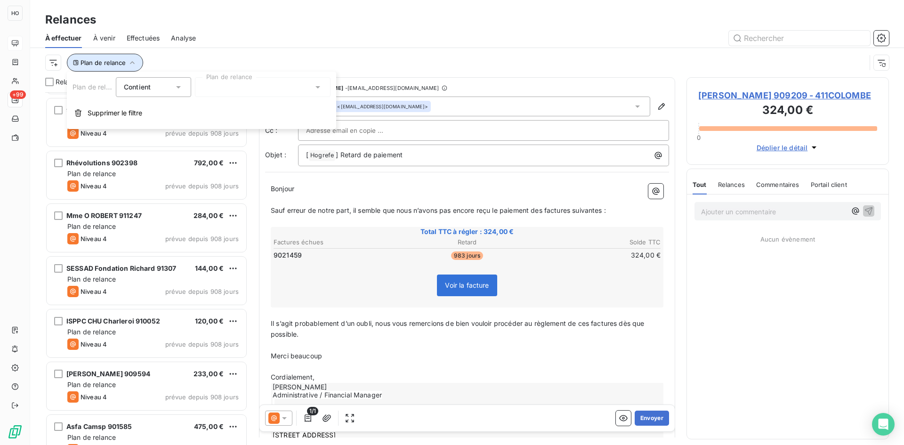
click at [125, 63] on button "Plan de relance" at bounding box center [105, 63] width 76 height 18
click at [123, 64] on span "Plan de relance" at bounding box center [103, 63] width 45 height 8
click at [87, 61] on span "Plan de relance" at bounding box center [103, 63] width 45 height 8
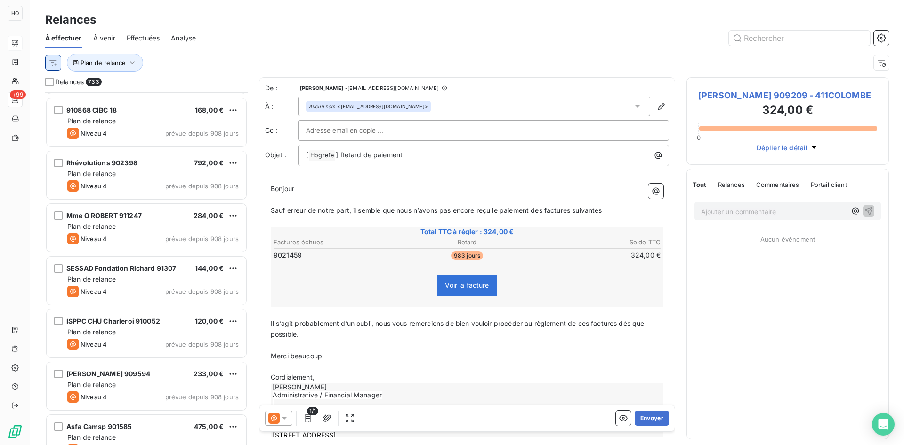
click at [59, 61] on html "HO +99 Relances À effectuer À venir Effectuées Analyse Plan de relance Relances…" at bounding box center [452, 222] width 904 height 445
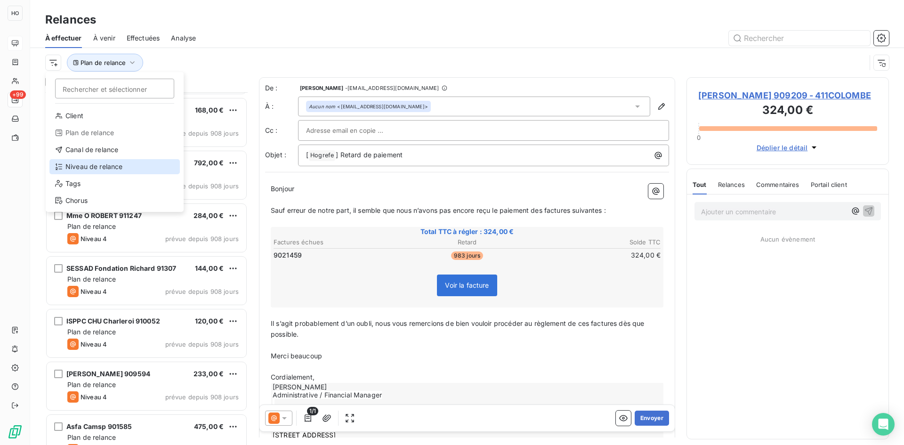
click at [104, 169] on div "Niveau de relance" at bounding box center [114, 166] width 130 height 15
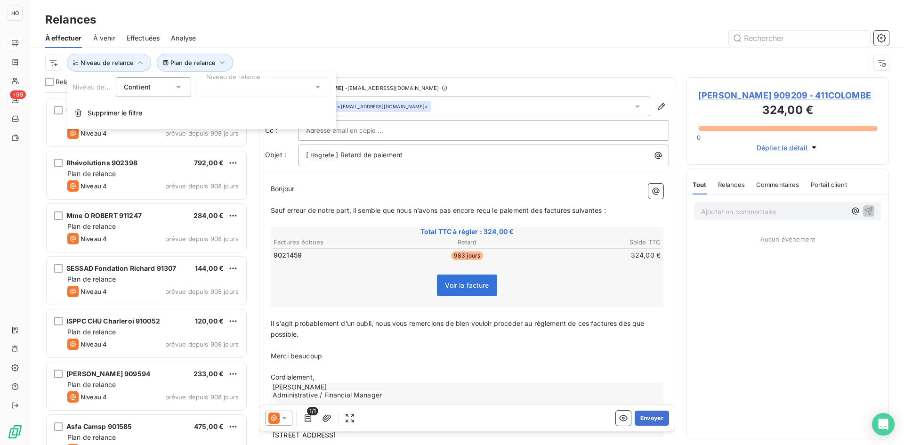
click at [234, 81] on div at bounding box center [263, 87] width 136 height 20
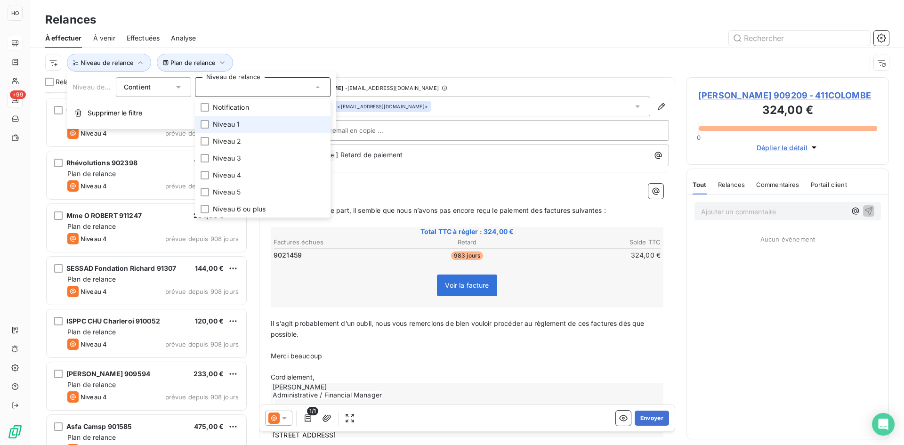
click at [230, 117] on li "Niveau 1" at bounding box center [263, 124] width 136 height 17
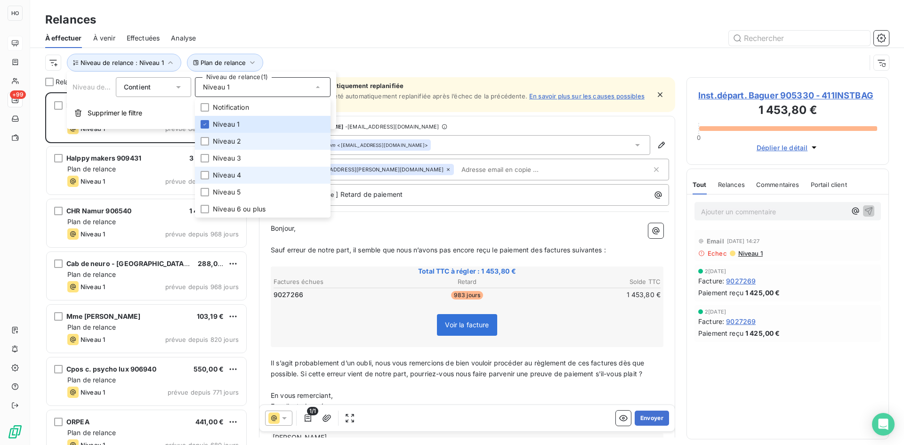
scroll to position [346, 195]
click at [256, 275] on div "Relances 119 Inst.départ. Baguer 905330 1 453,80 € Plan de relance Niveau 1 pré…" at bounding box center [467, 261] width 874 height 368
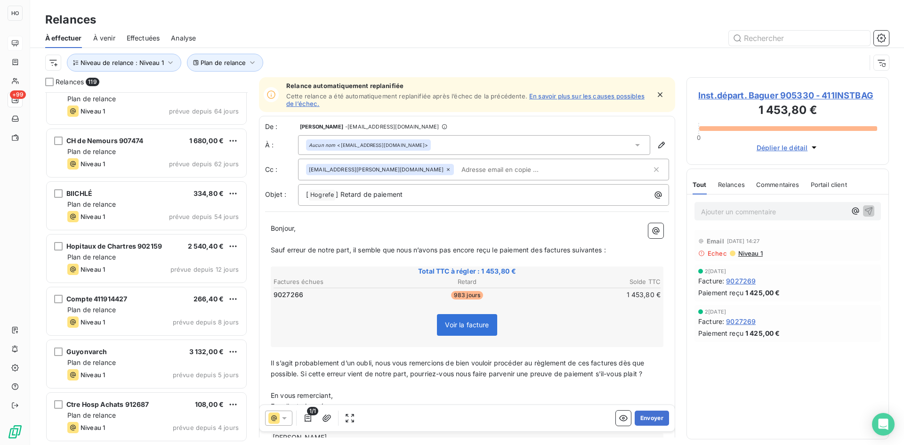
scroll to position [5616, 0]
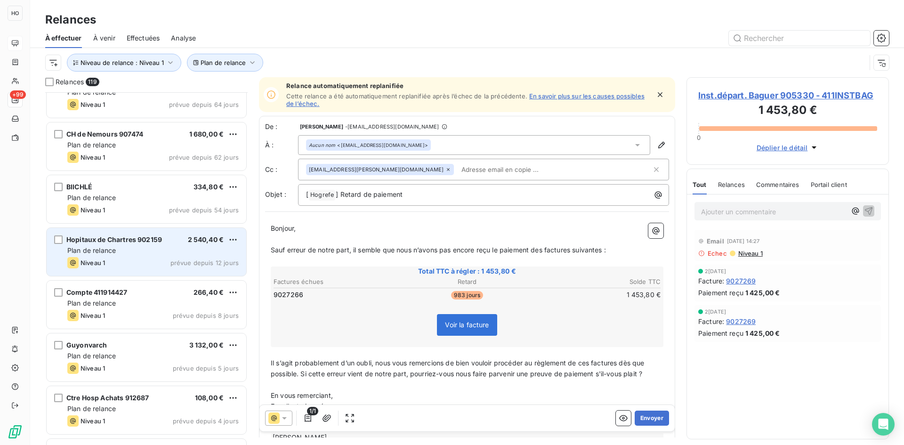
click at [141, 235] on div "Hopitaux de Chartres 902159" at bounding box center [114, 239] width 96 height 9
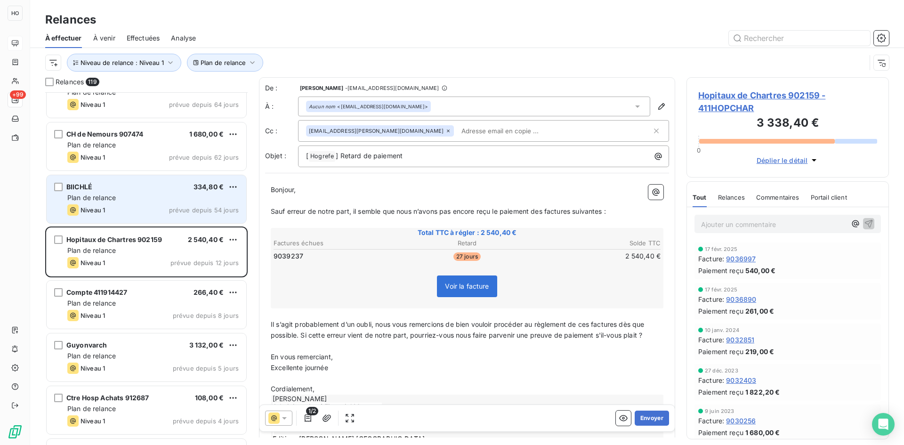
click at [148, 190] on div "BIICHLÉ 334,80 €" at bounding box center [152, 187] width 171 height 8
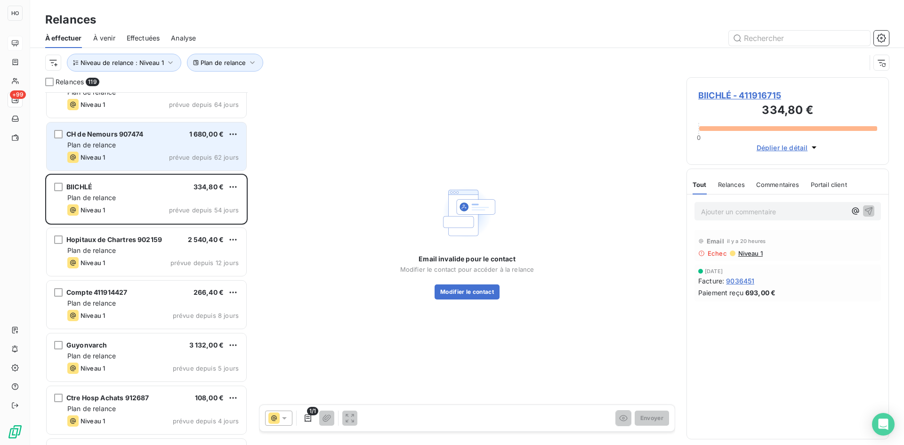
click at [164, 153] on div "Niveau 1 prévue depuis 62 jours" at bounding box center [152, 157] width 171 height 11
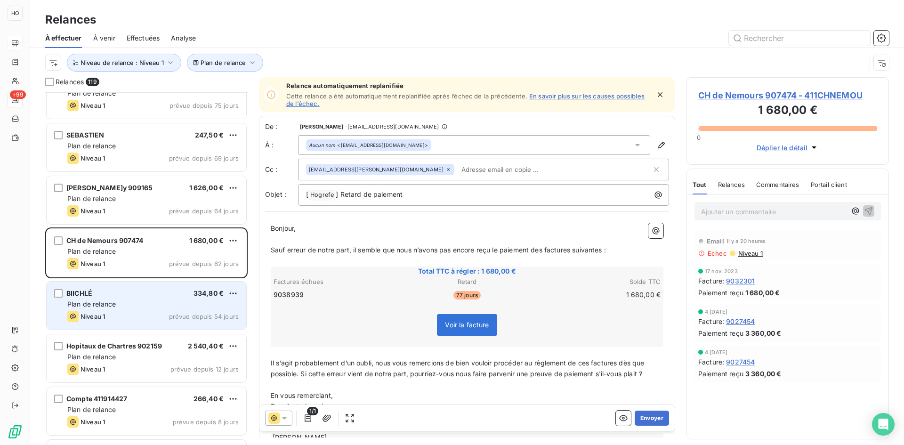
scroll to position [5509, 0]
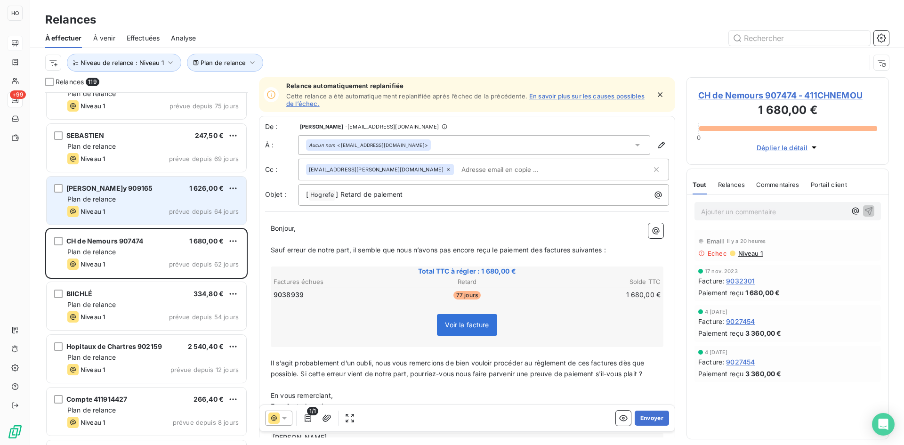
click at [177, 208] on span "prévue depuis 64 jours" at bounding box center [204, 212] width 70 height 8
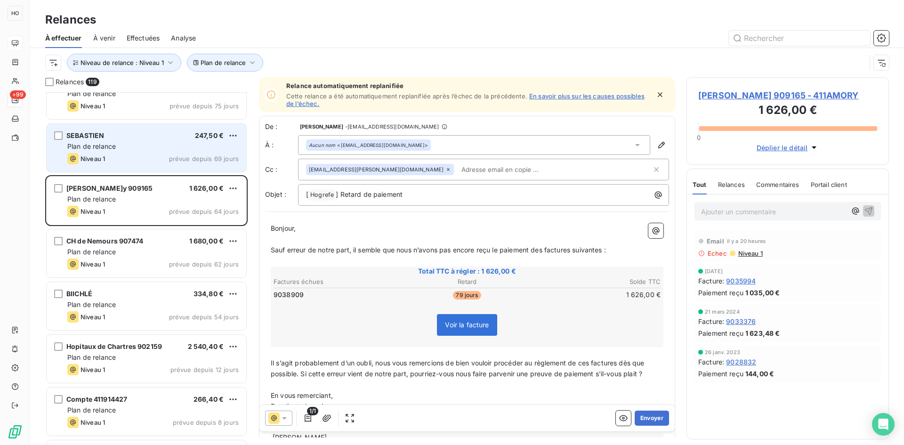
click at [164, 140] on div "SEBASTIEN 247,50 € Plan de relance Niveau 1 prévue depuis 69 jours" at bounding box center [147, 148] width 200 height 48
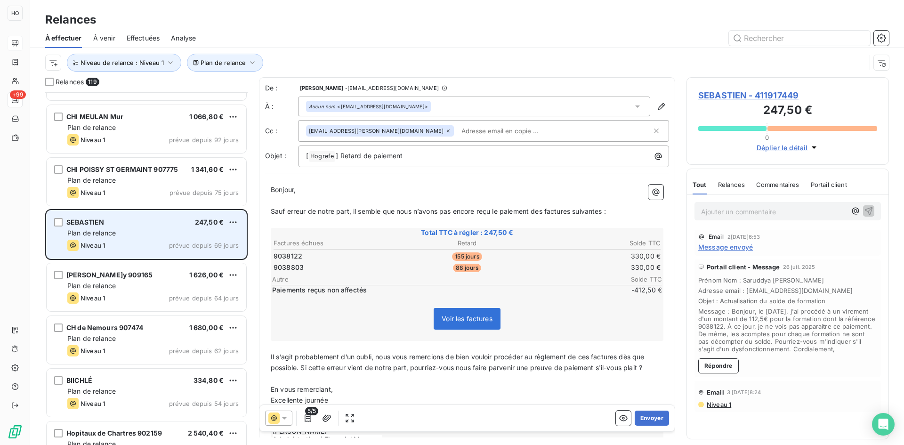
scroll to position [5418, 0]
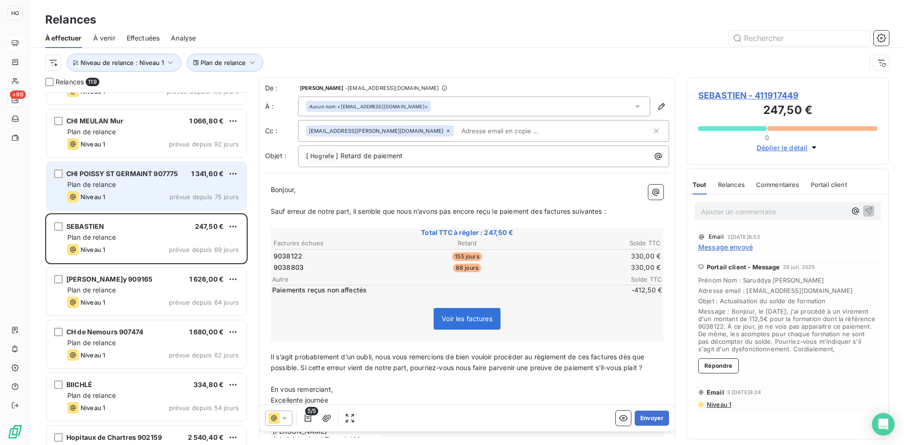
click at [153, 180] on div "Plan de relance" at bounding box center [152, 184] width 171 height 9
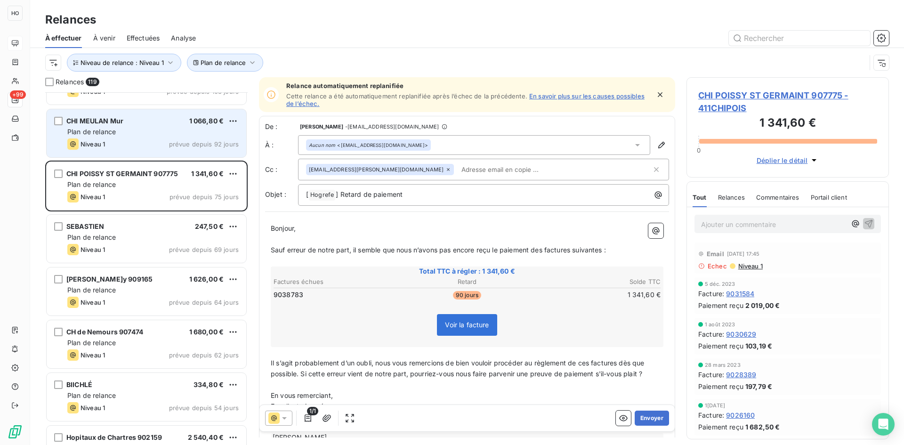
click at [149, 126] on div "CHI MEULAN Mur 1 066,80 € Plan de relance Niveau 1 prévue depuis 92 jours" at bounding box center [147, 133] width 200 height 48
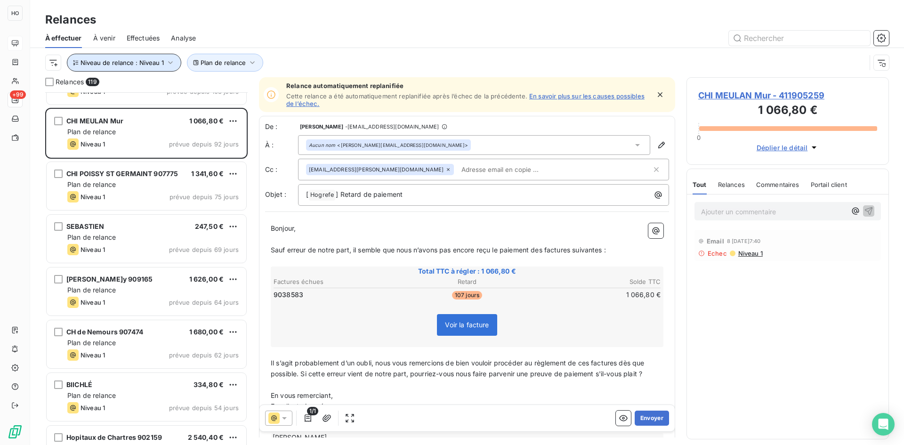
click at [157, 67] on button "Niveau de relance : Niveau 1" at bounding box center [124, 63] width 114 height 18
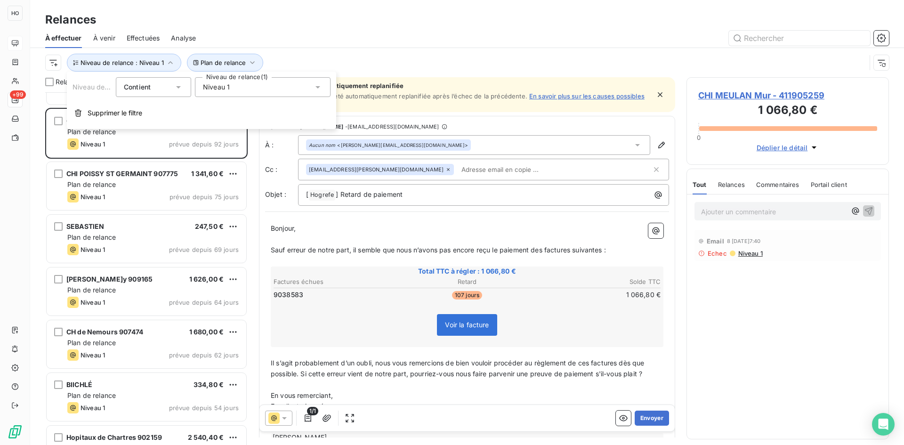
click at [231, 87] on div "Niveau 1" at bounding box center [263, 87] width 136 height 20
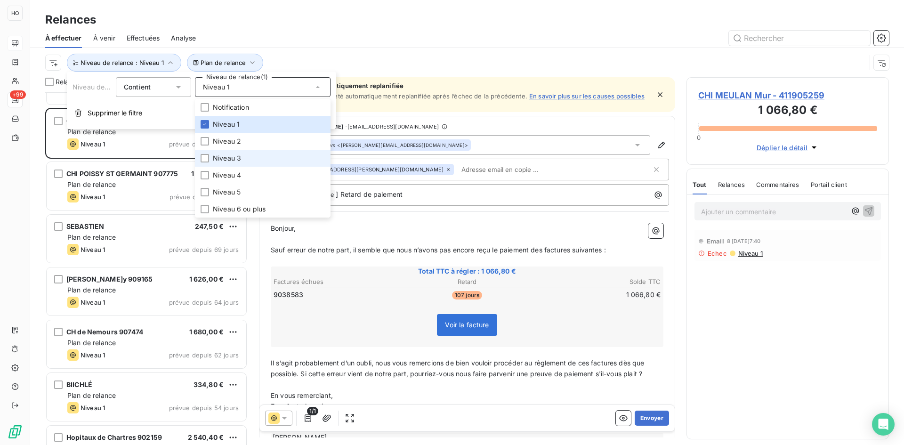
click at [235, 162] on span "Niveau 3" at bounding box center [227, 158] width 28 height 9
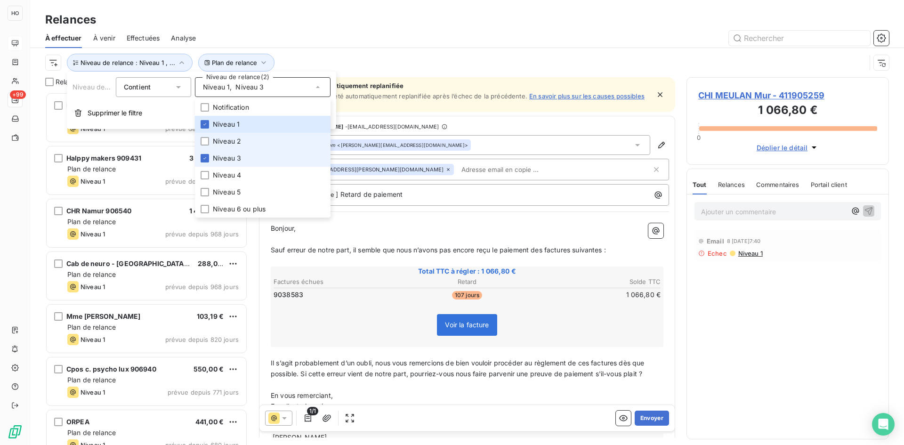
scroll to position [346, 195]
click at [230, 120] on span "Niveau 1" at bounding box center [226, 124] width 27 height 9
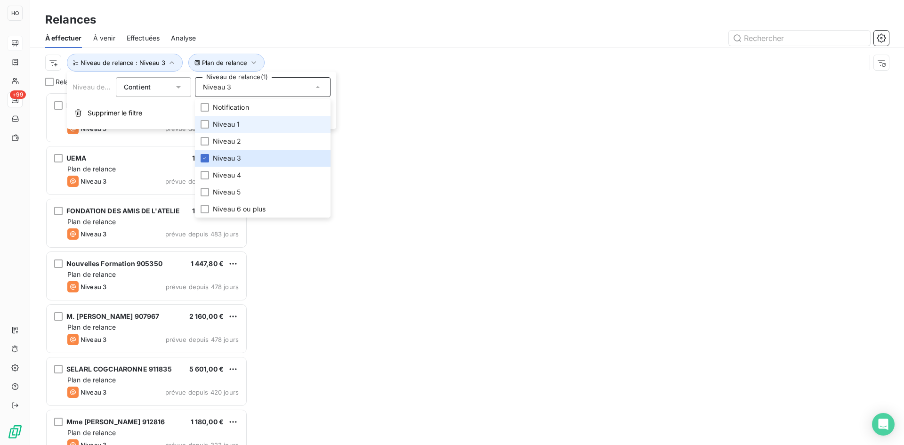
scroll to position [346, 195]
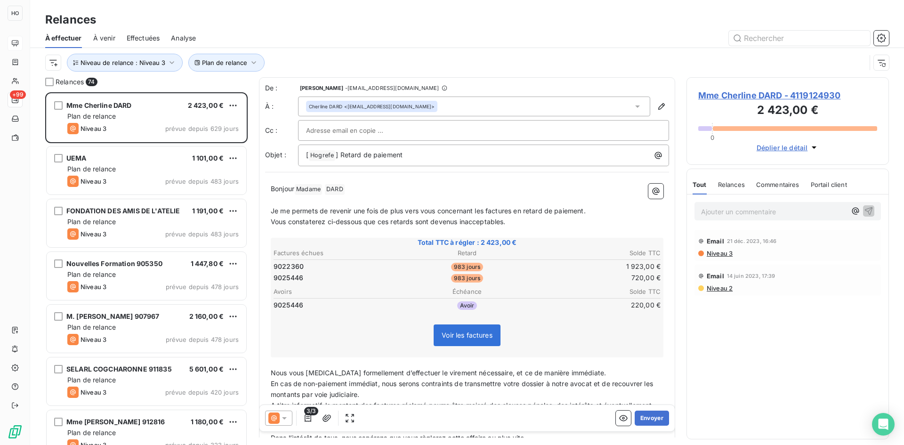
click at [260, 248] on div "De : [PERSON_NAME] - [EMAIL_ADDRESS][DOMAIN_NAME] À : [PERSON_NAME] <[EMAIL_ADD…" at bounding box center [467, 321] width 416 height 488
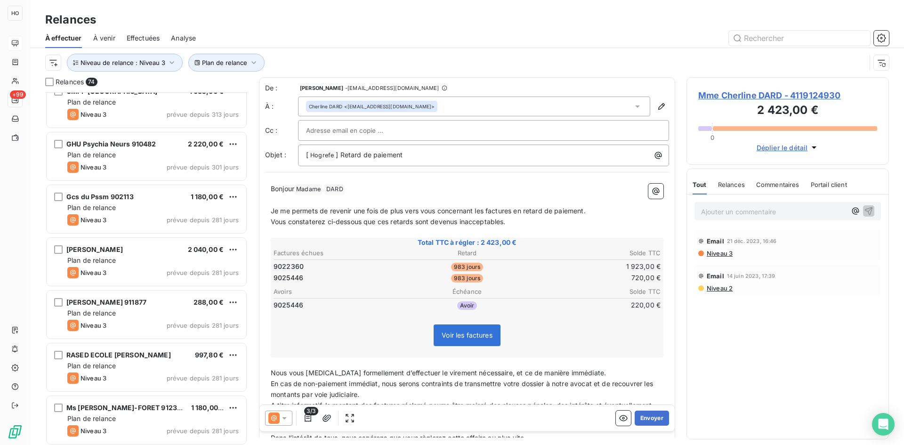
scroll to position [648, 0]
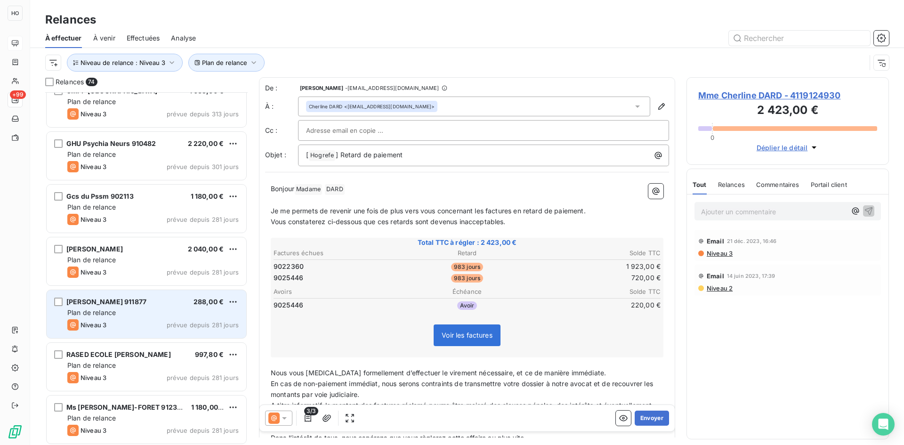
click at [155, 292] on div "[PERSON_NAME] 911877 288,00 € Plan de relance Niveau 3 prévue depuis 281 jours" at bounding box center [147, 314] width 200 height 48
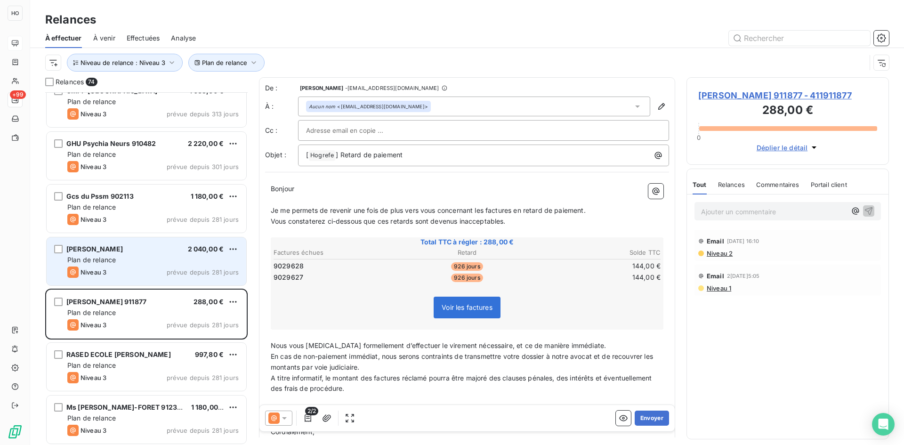
click at [166, 255] on div "Plan de relance" at bounding box center [152, 259] width 171 height 9
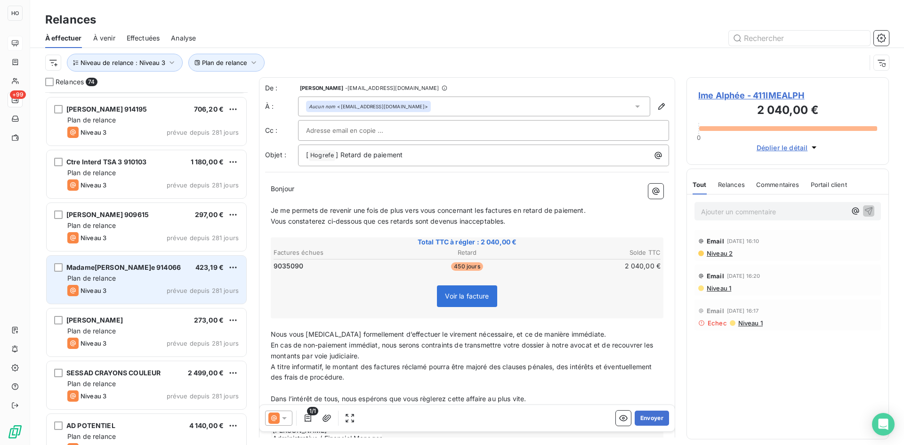
scroll to position [1052, 0]
click at [165, 264] on span "Madame[PERSON_NAME]e 914066" at bounding box center [123, 267] width 114 height 8
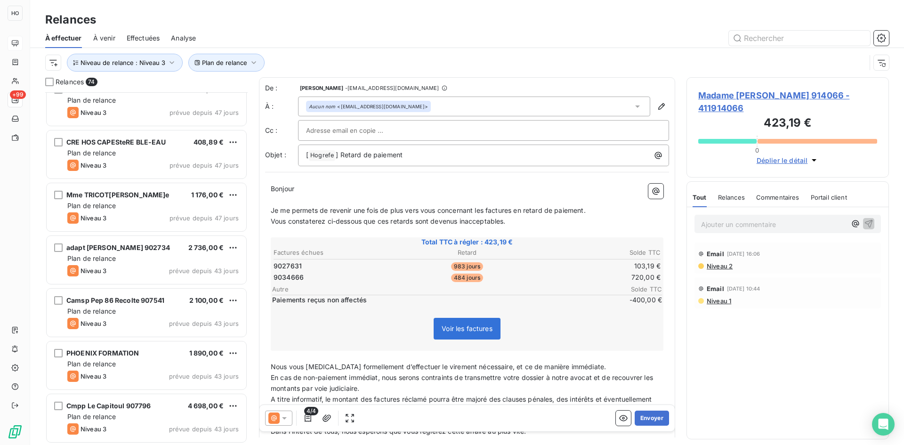
scroll to position [3551, 0]
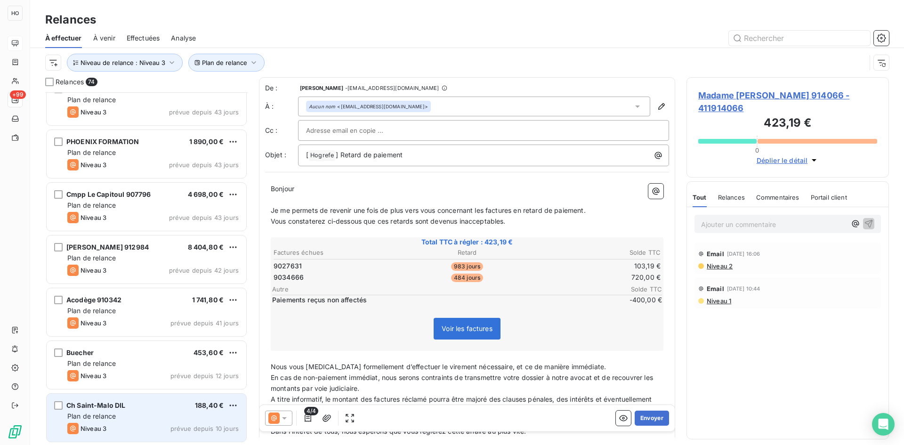
click at [170, 410] on div "Ch Saint-Malo DIL 188,40 € Plan de relance Niveau 3 prévue depuis 10 jours" at bounding box center [147, 418] width 200 height 48
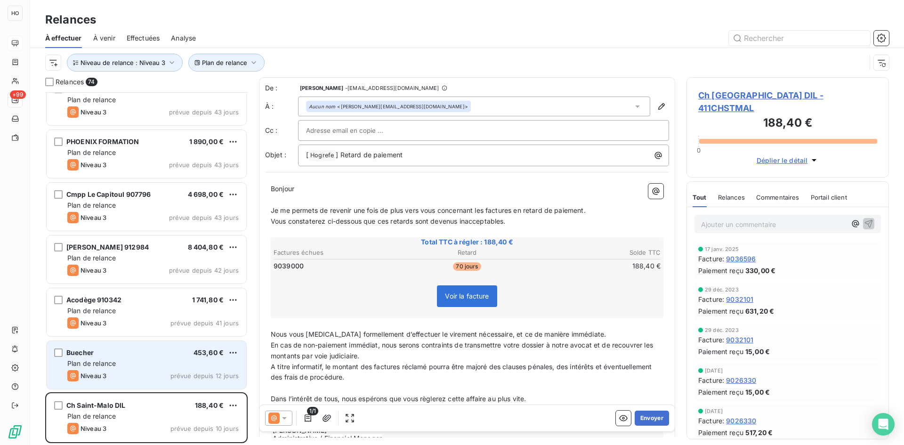
click at [178, 371] on div "Niveau 3 prévue depuis 12 jours" at bounding box center [152, 375] width 171 height 11
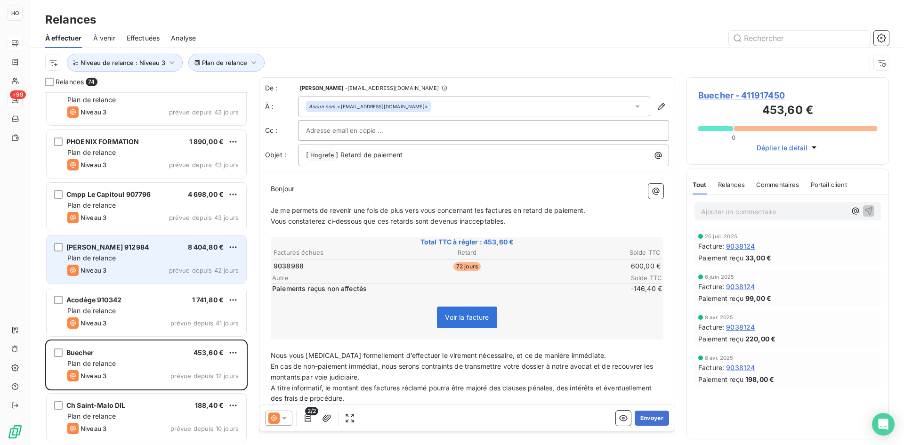
click at [153, 257] on div "Plan de relance" at bounding box center [152, 257] width 171 height 9
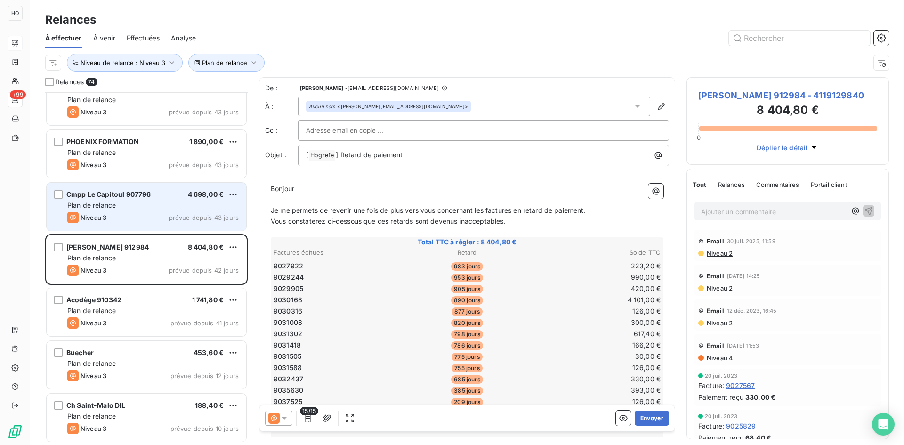
click at [148, 202] on div "Plan de relance" at bounding box center [152, 205] width 171 height 9
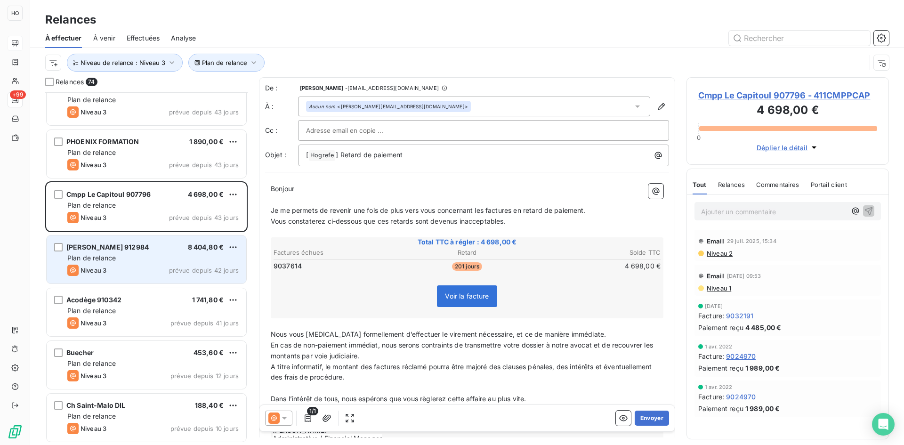
click at [158, 262] on div "Plan de relance" at bounding box center [152, 257] width 171 height 9
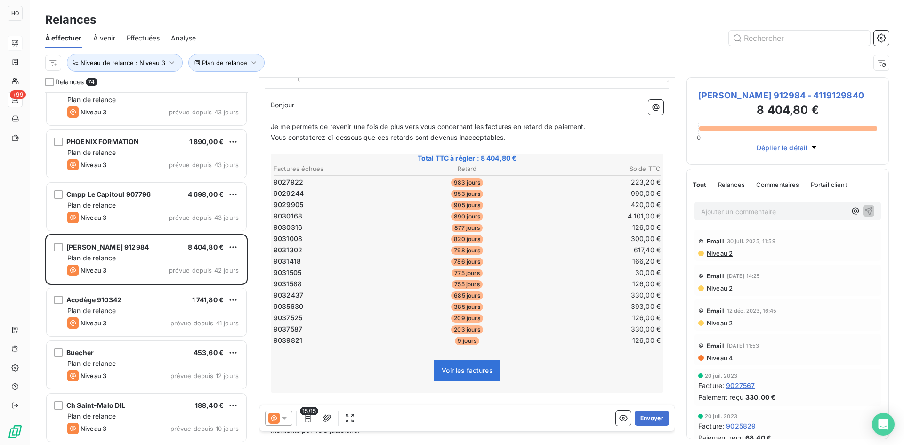
scroll to position [85, 0]
click at [284, 417] on icon at bounding box center [284, 418] width 5 height 2
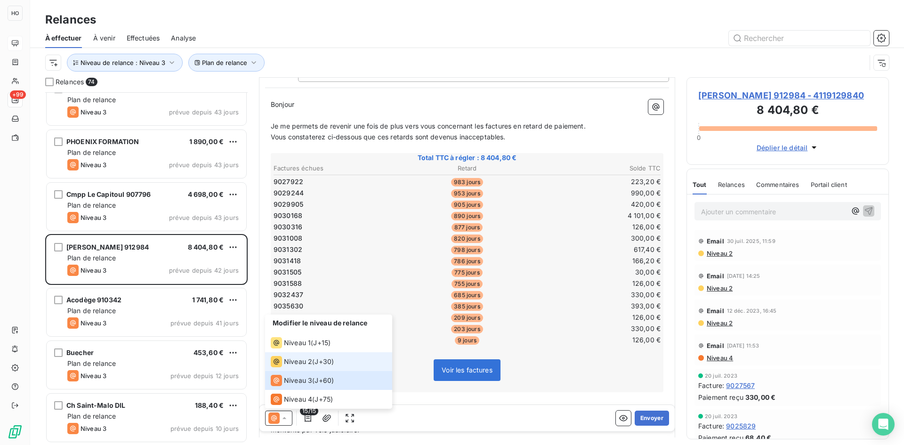
click at [325, 359] on span "J+30 )" at bounding box center [324, 361] width 19 height 9
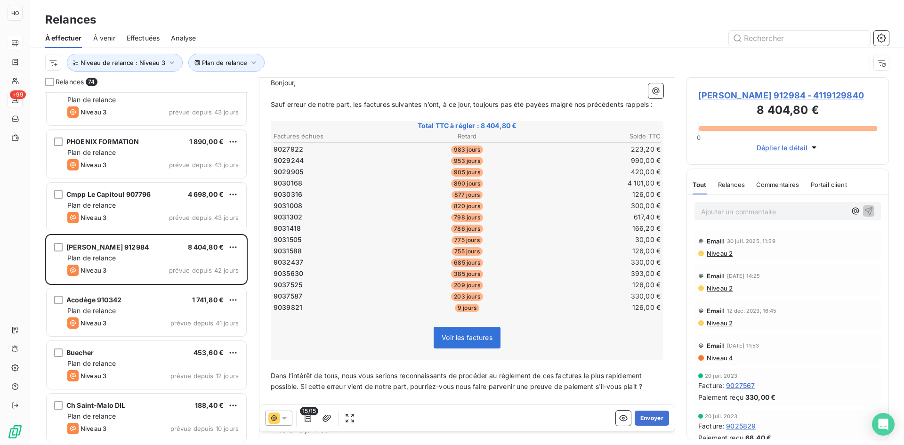
scroll to position [107, 0]
click at [652, 419] on button "Envoyer" at bounding box center [652, 418] width 34 height 15
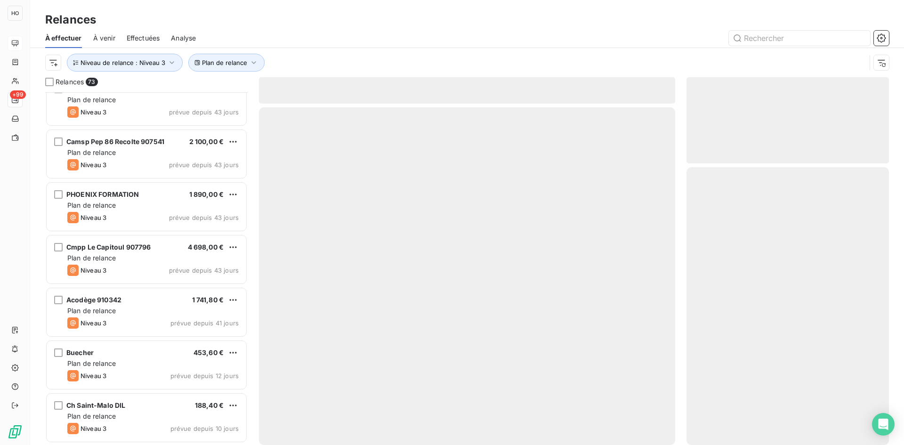
scroll to position [3498, 0]
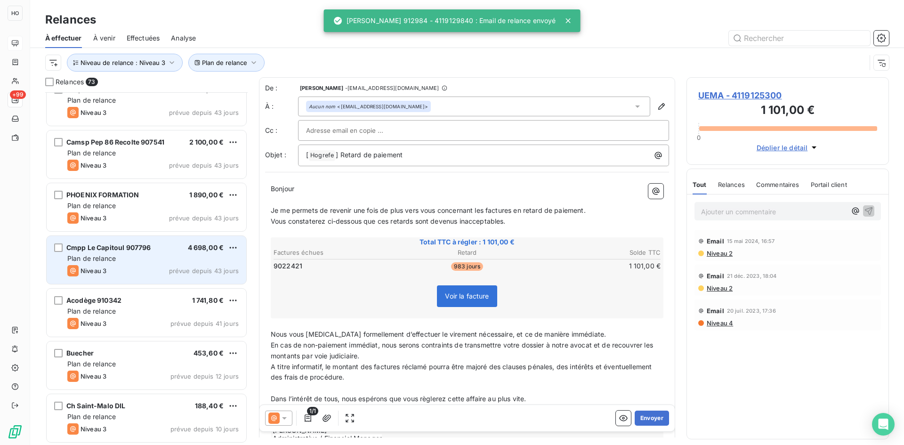
click at [143, 239] on div "Cmpp Le Capitoul 907796 4 698,00 € Plan de relance Niveau 3 prévue depuis 43 jo…" at bounding box center [147, 260] width 200 height 48
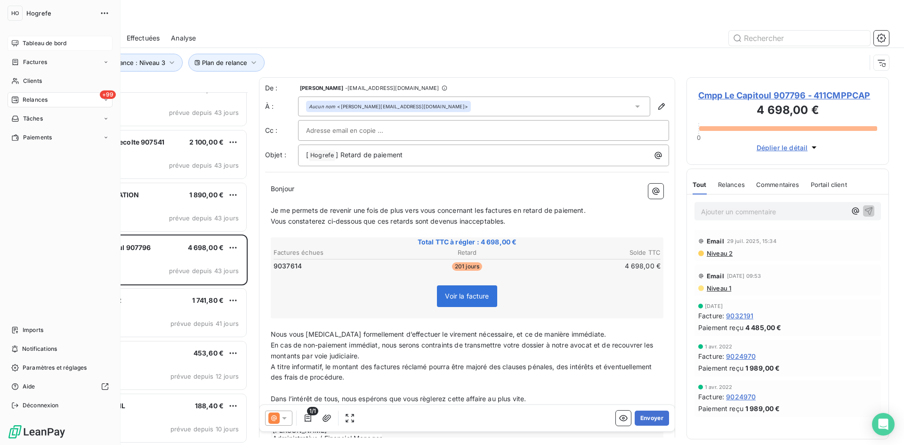
click at [66, 50] on div "Tableau de bord" at bounding box center [60, 43] width 105 height 15
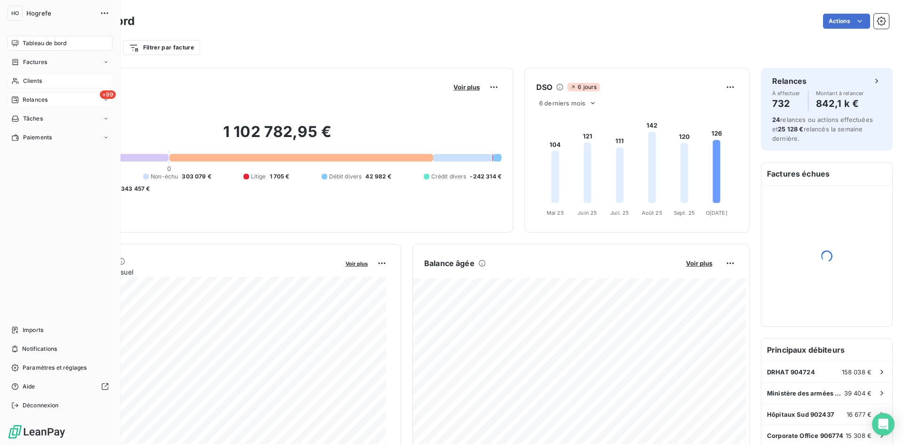
click at [54, 86] on div "Clients" at bounding box center [60, 80] width 105 height 15
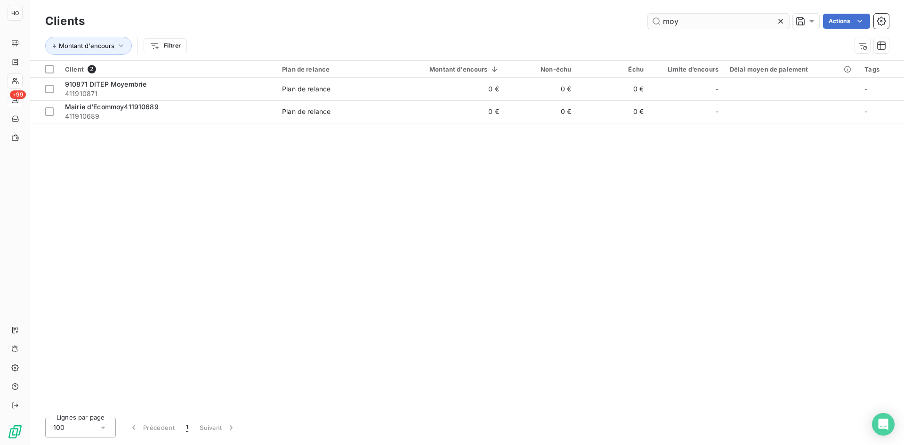
click at [715, 20] on input "moy" at bounding box center [718, 21] width 141 height 15
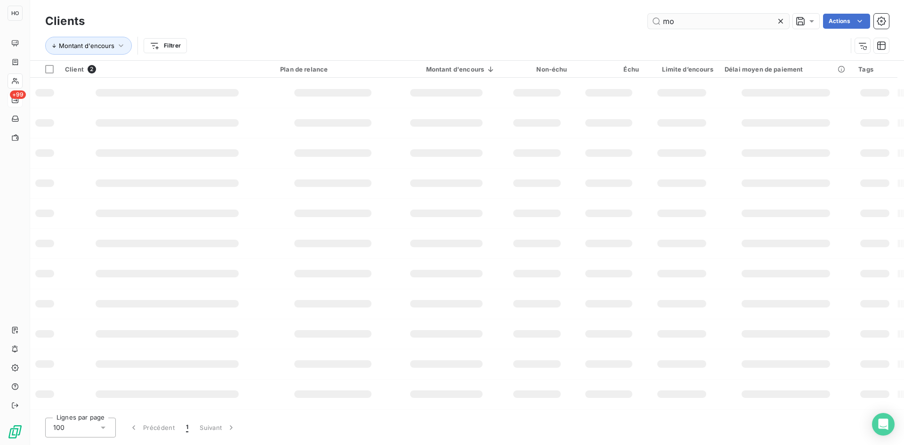
type input "m"
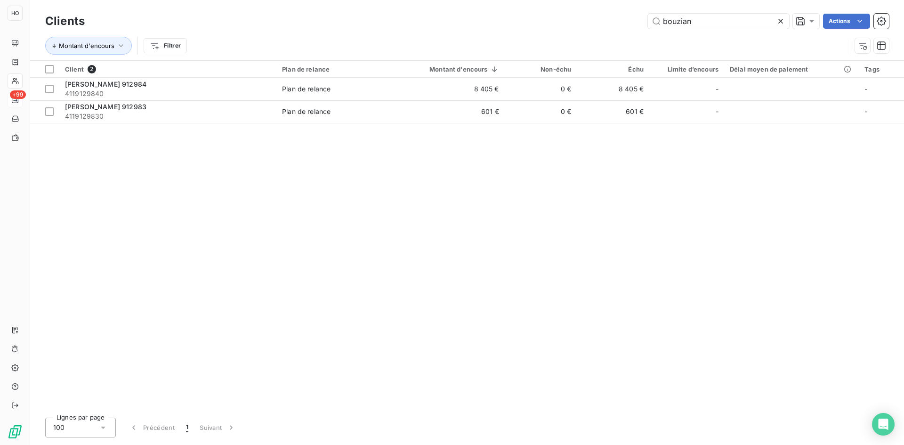
type input "bouzian"
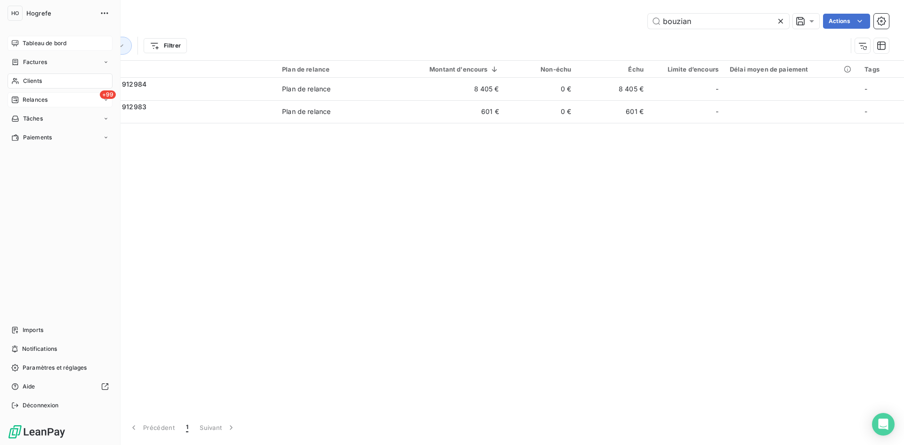
click at [44, 41] on span "Tableau de bord" at bounding box center [45, 43] width 44 height 8
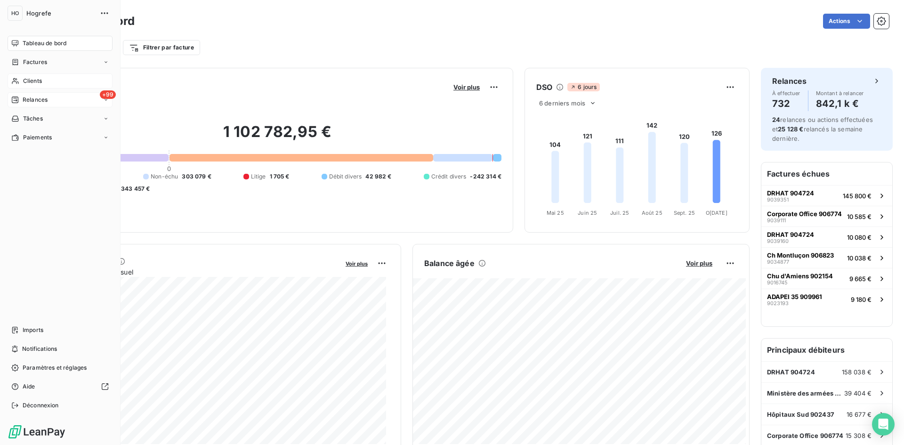
click at [52, 83] on div "Clients" at bounding box center [60, 80] width 105 height 15
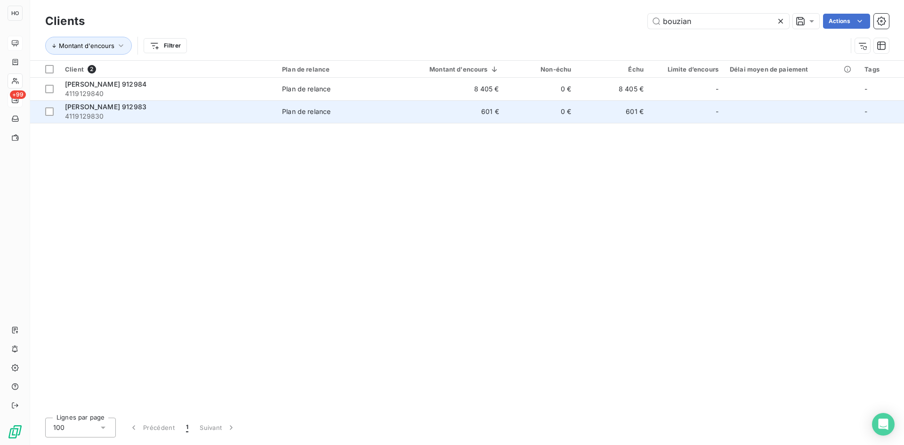
click at [366, 102] on td "Plan de relance" at bounding box center [335, 111] width 118 height 23
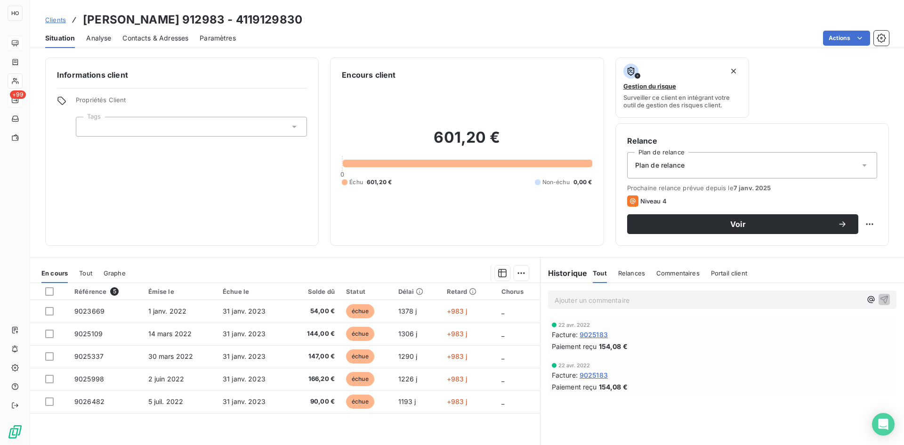
click at [167, 35] on span "Contacts & Adresses" at bounding box center [155, 37] width 66 height 9
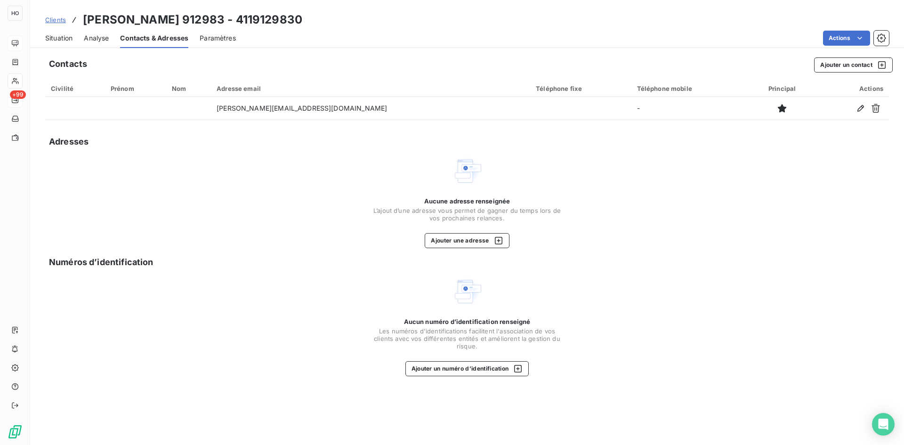
click at [66, 41] on span "Situation" at bounding box center [58, 37] width 27 height 9
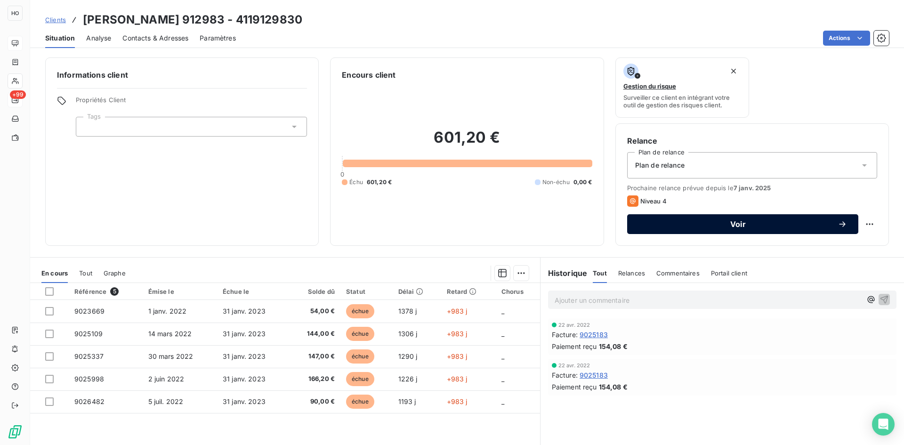
click at [677, 224] on span "Voir" at bounding box center [738, 224] width 199 height 8
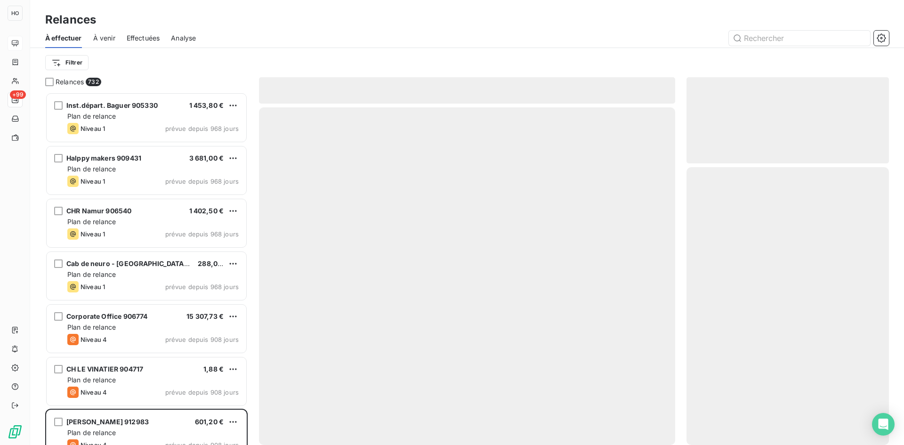
scroll to position [346, 195]
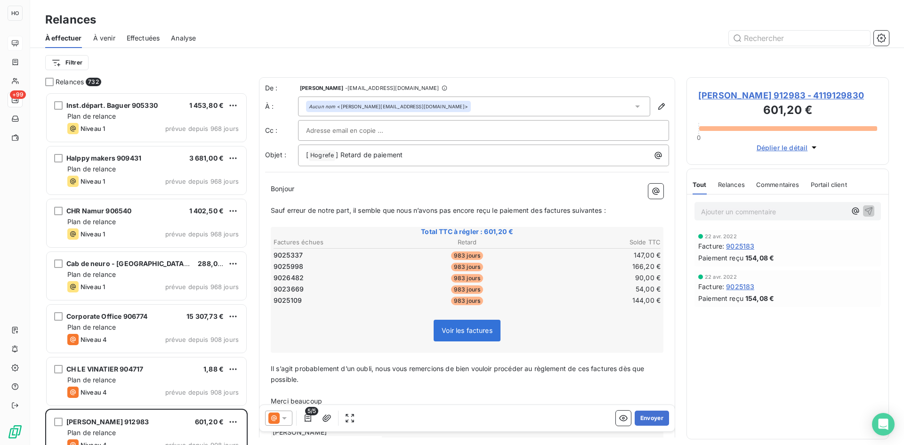
click at [282, 417] on icon at bounding box center [284, 418] width 9 height 9
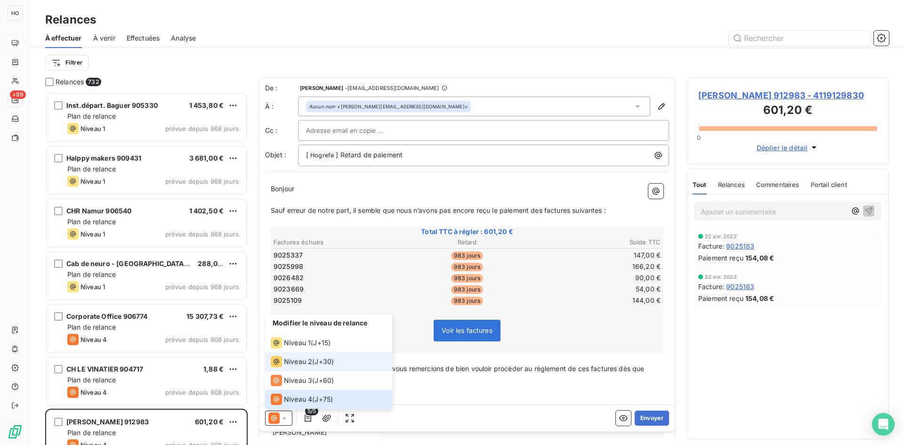
click at [317, 360] on span "J+30 )" at bounding box center [324, 361] width 19 height 9
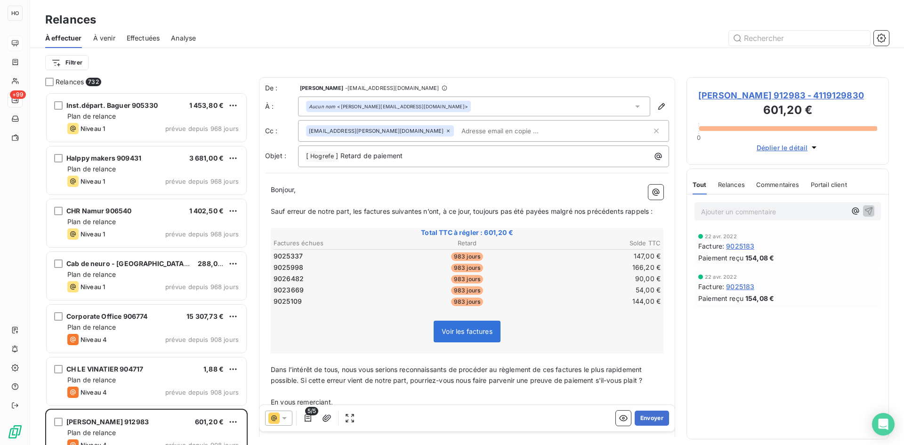
click at [500, 387] on p "﻿" at bounding box center [467, 391] width 393 height 11
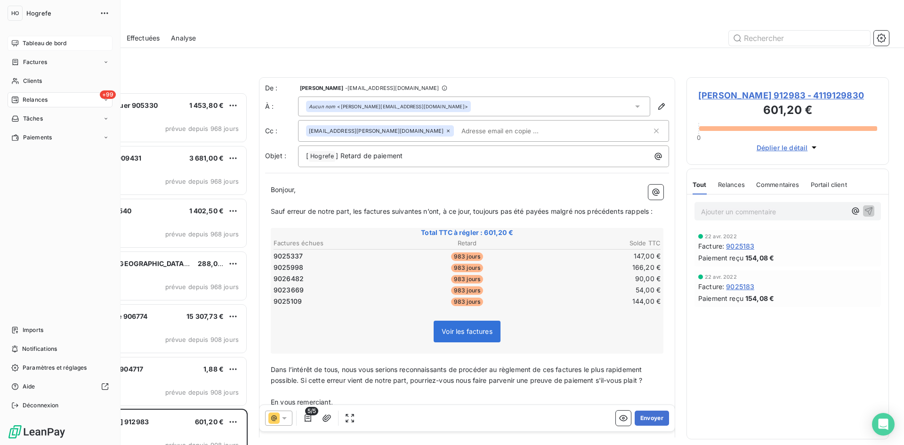
click at [23, 43] on span "Tableau de bord" at bounding box center [45, 43] width 44 height 8
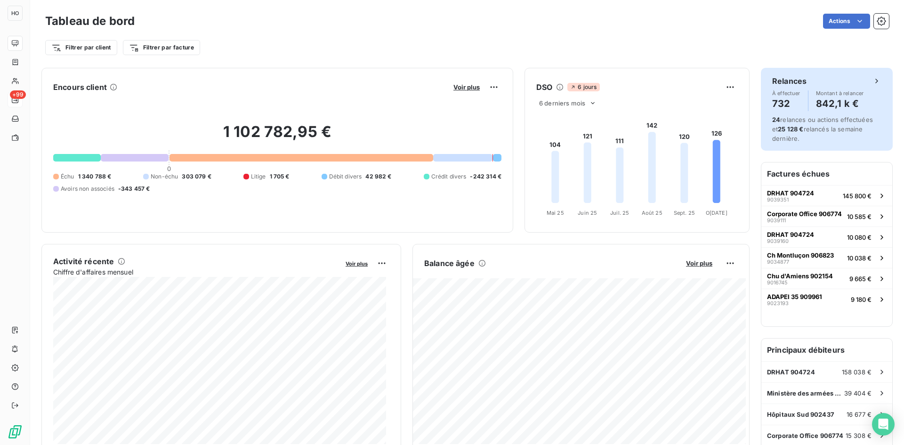
click at [778, 86] on h6 "Relances" at bounding box center [789, 80] width 34 height 11
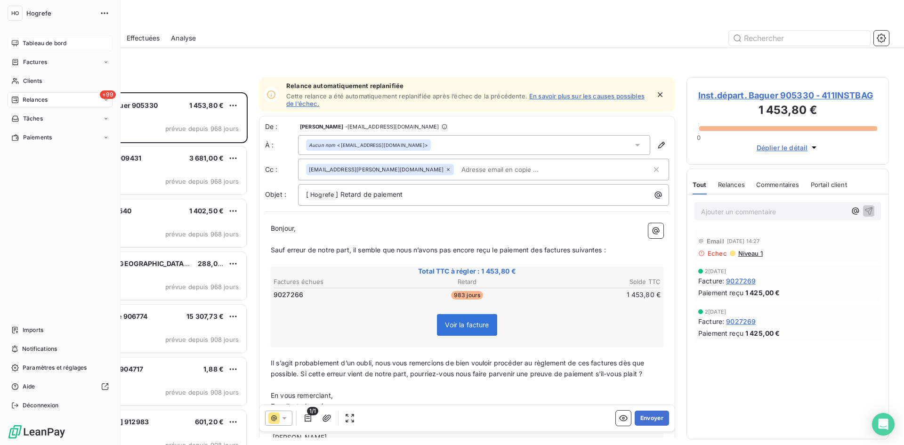
click at [16, 40] on icon at bounding box center [15, 44] width 8 height 8
